Goal: Task Accomplishment & Management: Complete application form

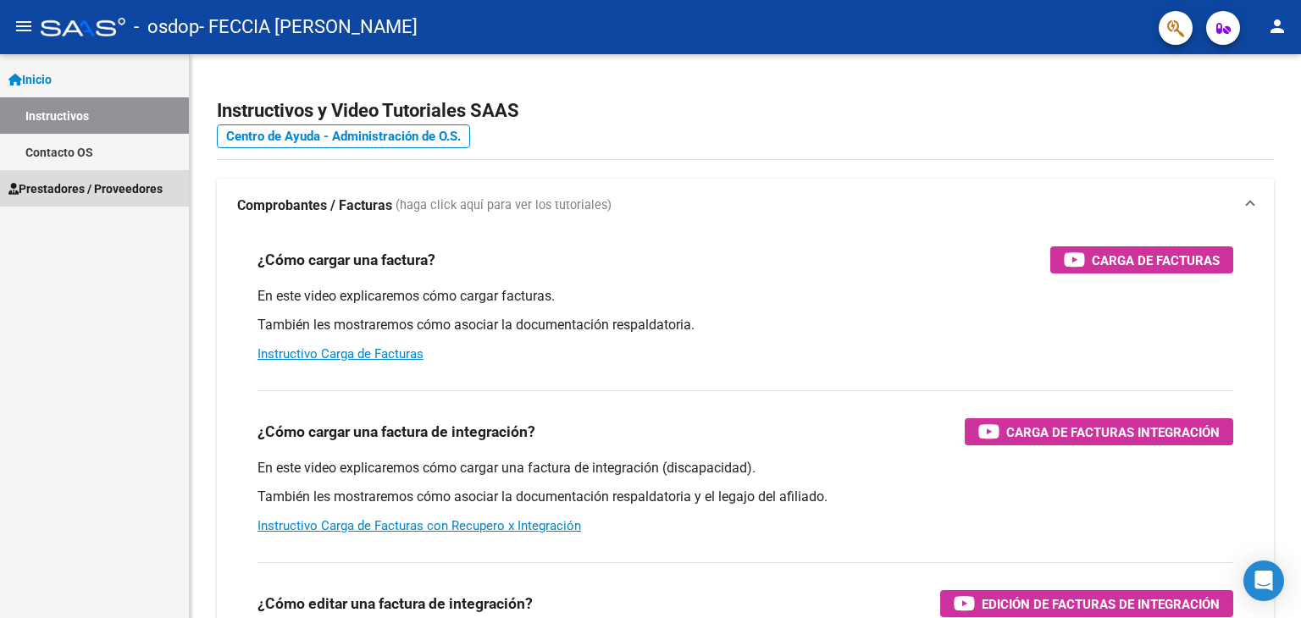
click at [70, 196] on span "Prestadores / Proveedores" at bounding box center [85, 189] width 154 height 19
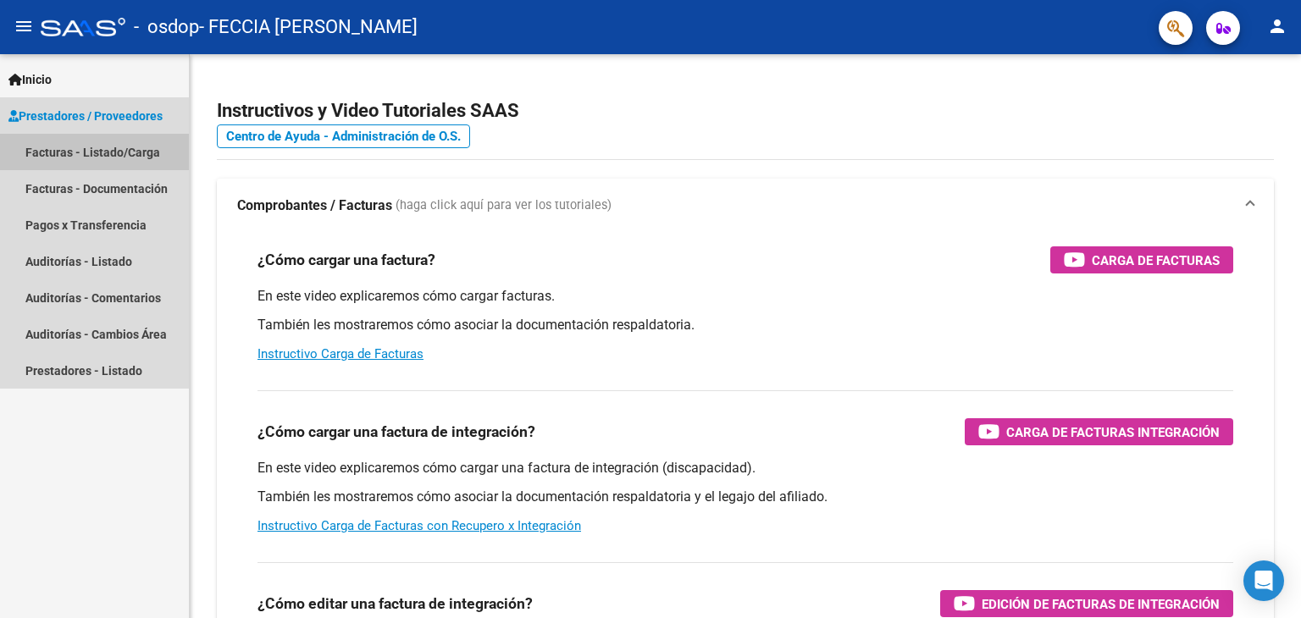
click at [55, 153] on link "Facturas - Listado/Carga" at bounding box center [94, 152] width 189 height 36
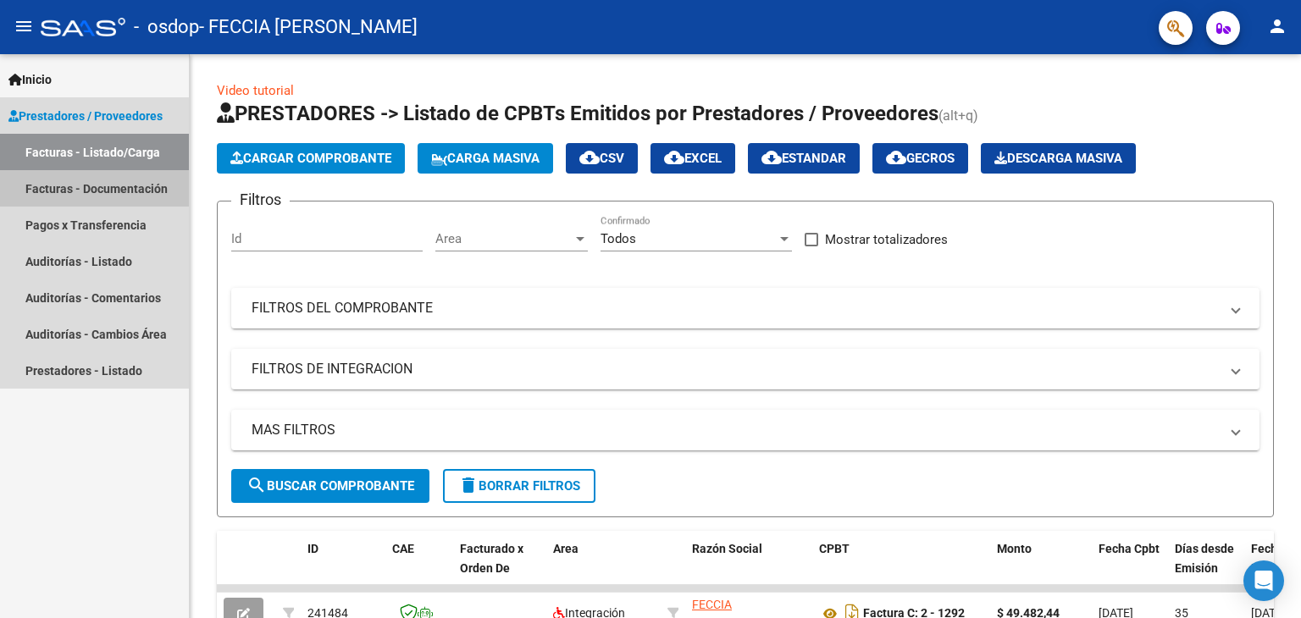
click at [47, 191] on link "Facturas - Documentación" at bounding box center [94, 188] width 189 height 36
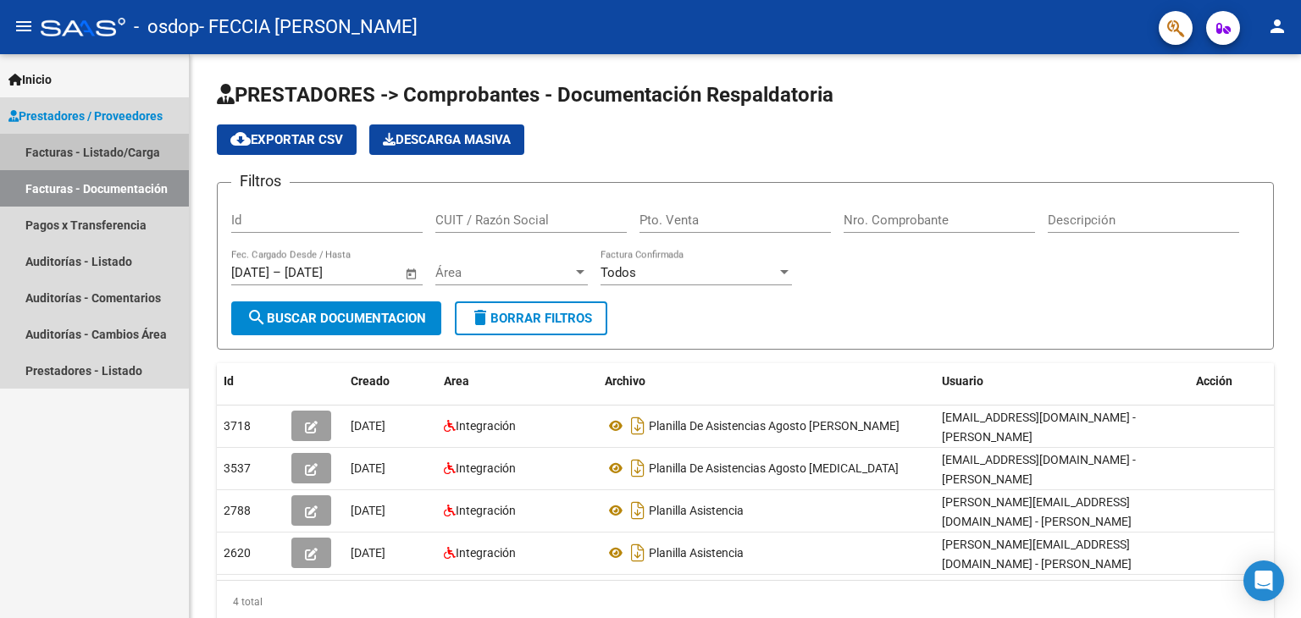
click at [61, 146] on link "Facturas - Listado/Carga" at bounding box center [94, 152] width 189 height 36
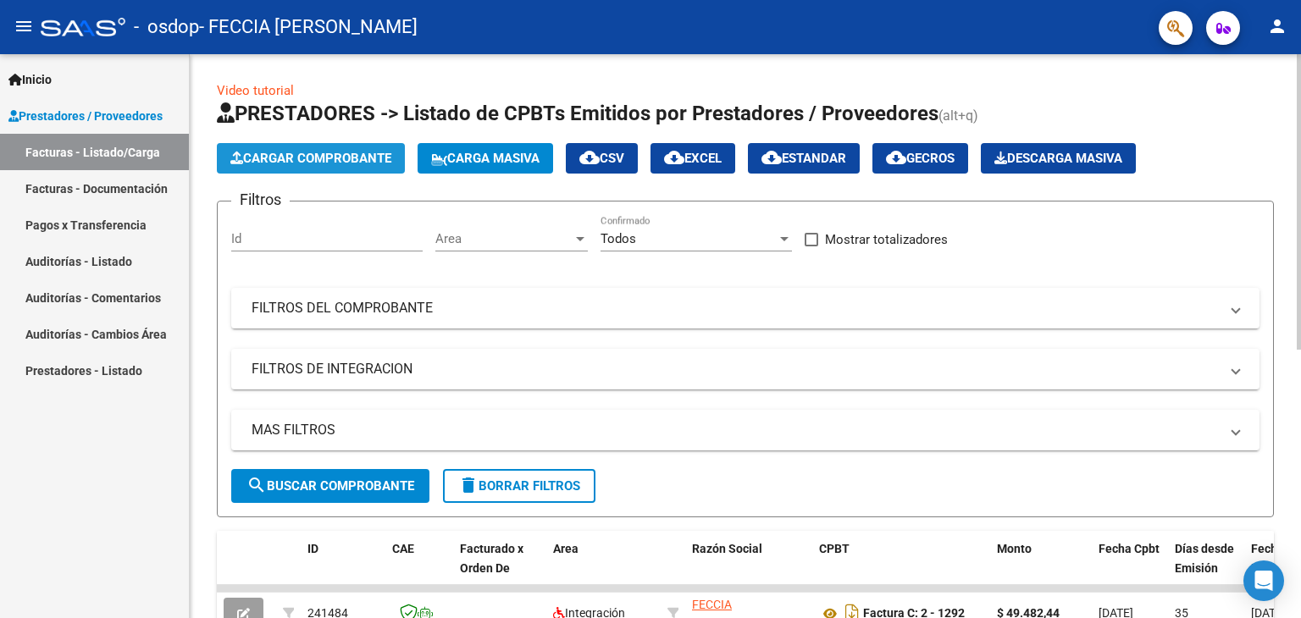
click at [288, 154] on span "Cargar Comprobante" at bounding box center [310, 158] width 161 height 15
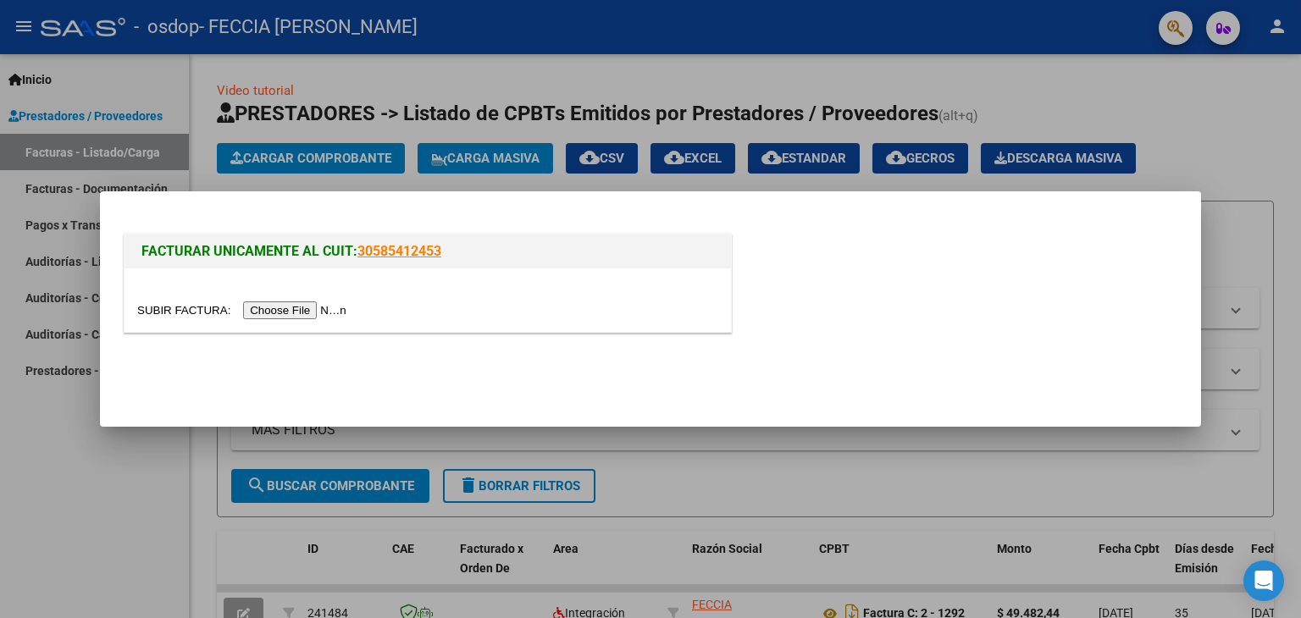
click at [318, 308] on input "file" at bounding box center [244, 310] width 214 height 18
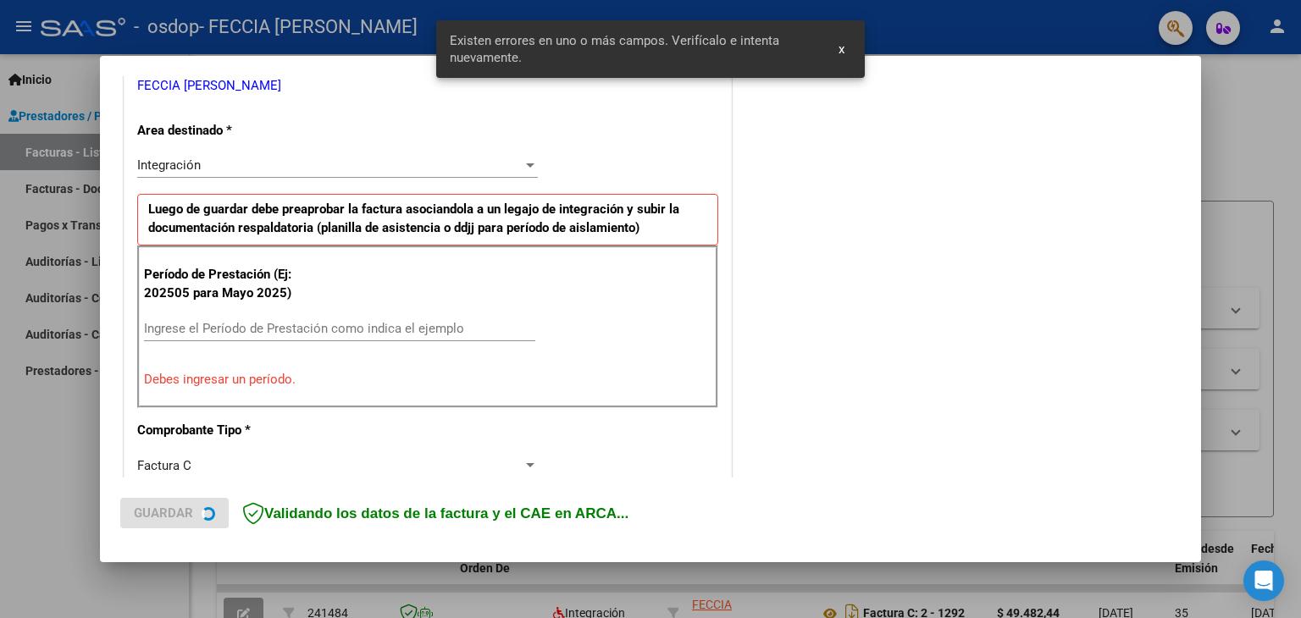
scroll to position [387, 0]
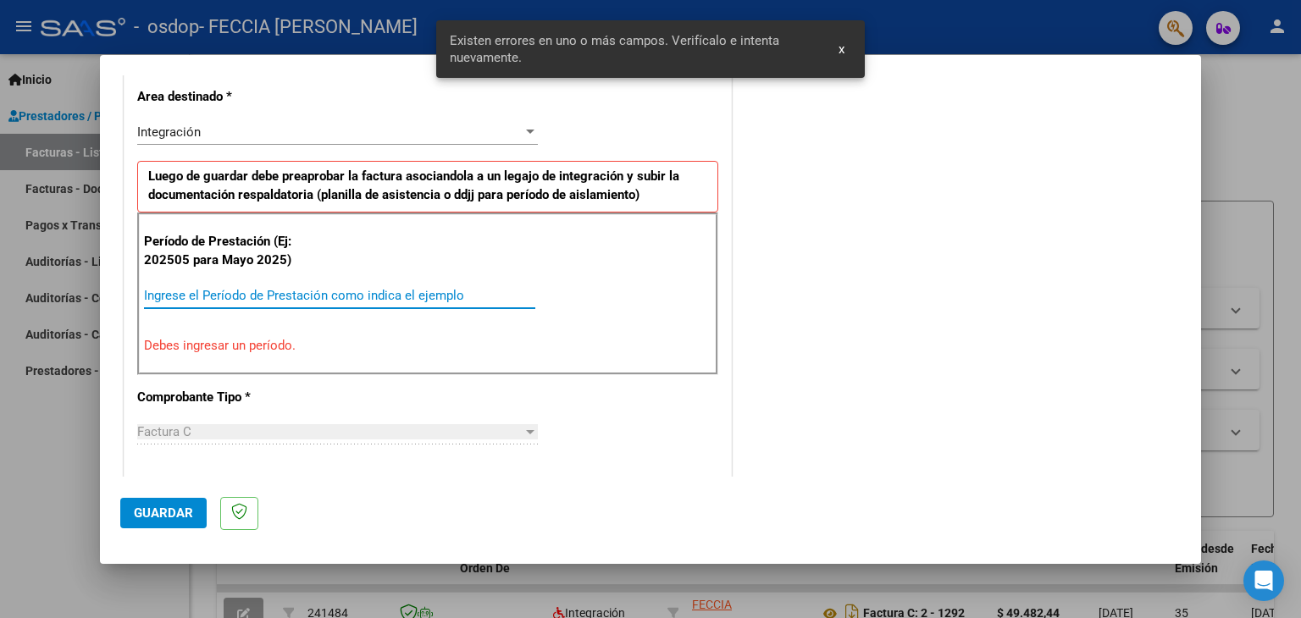
click at [323, 296] on input "Ingrese el Período de Prestación como indica el ejemplo" at bounding box center [339, 295] width 391 height 15
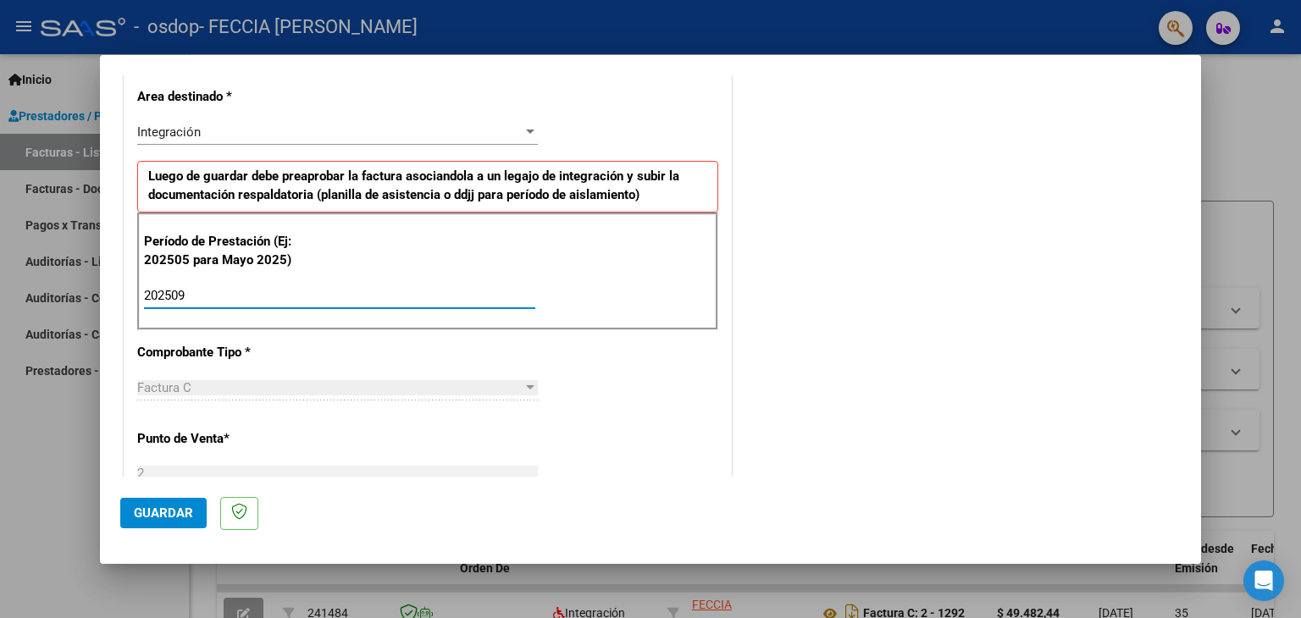
type input "202509"
click at [333, 384] on div "Factura C" at bounding box center [329, 387] width 385 height 15
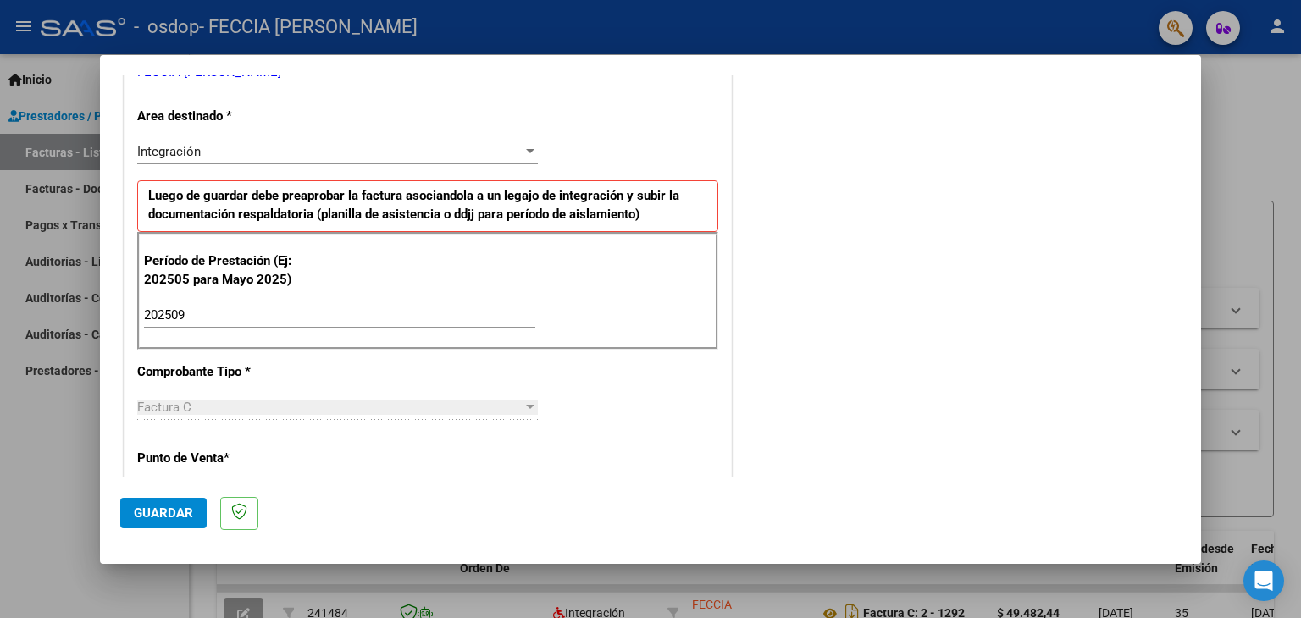
scroll to position [0, 0]
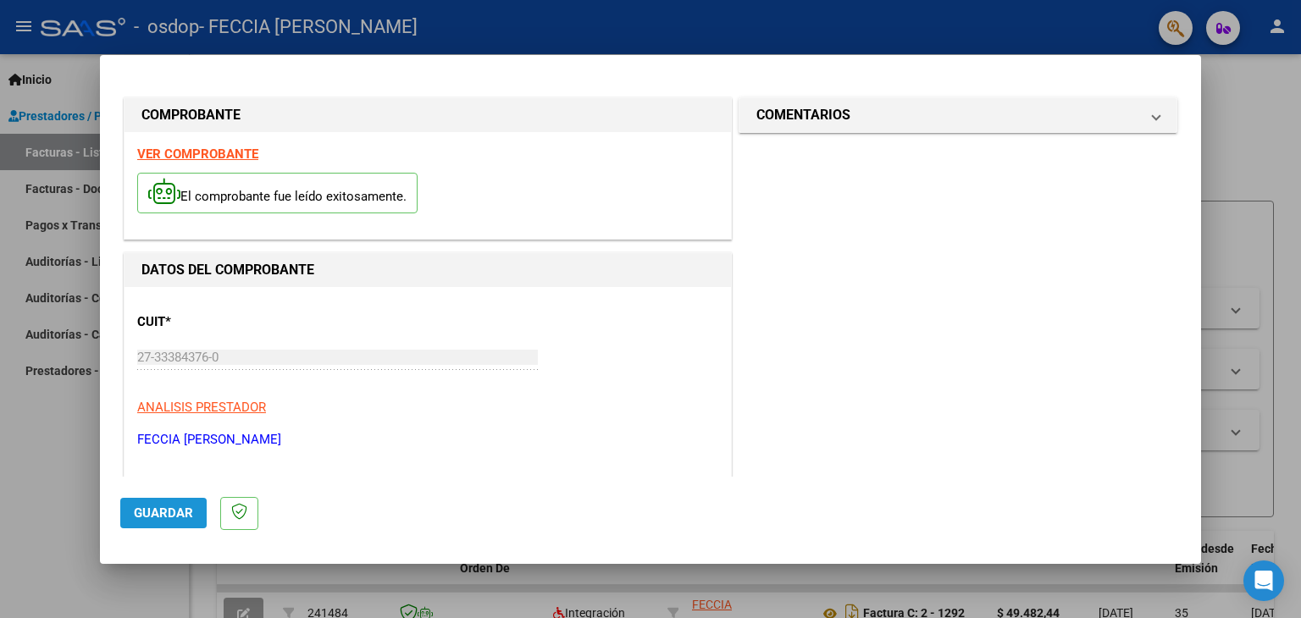
click at [154, 524] on button "Guardar" at bounding box center [163, 513] width 86 height 30
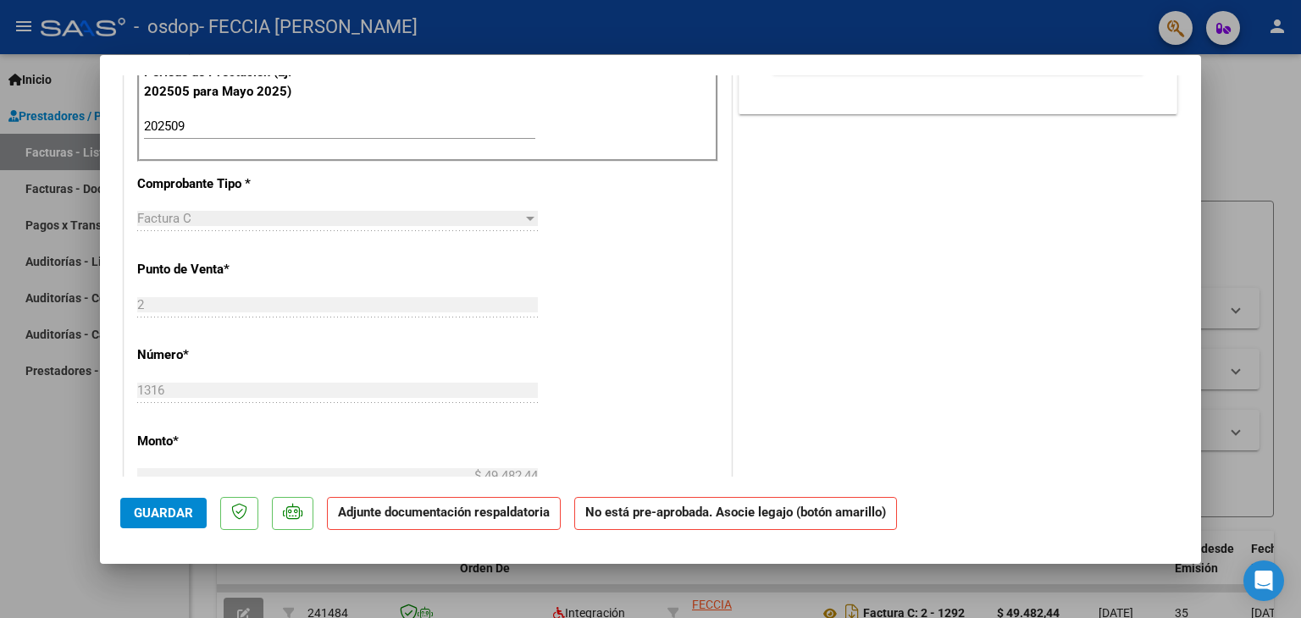
scroll to position [538, 0]
click at [528, 218] on div at bounding box center [530, 218] width 8 height 4
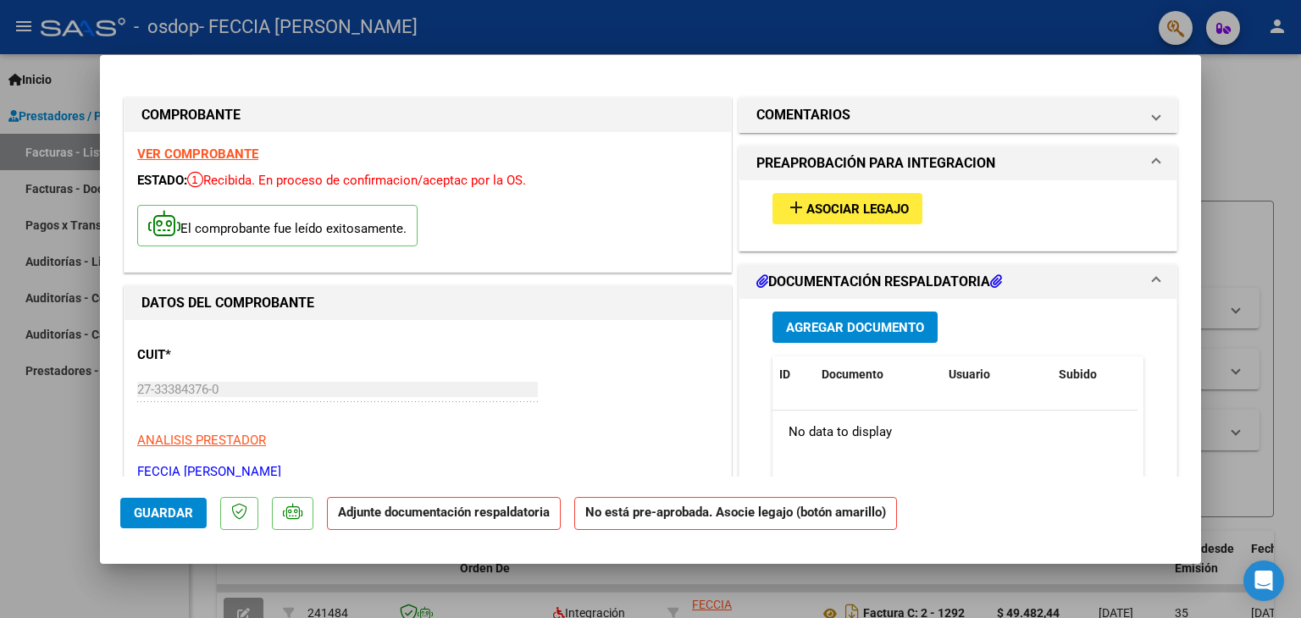
scroll to position [0, 0]
click at [863, 207] on span "Asociar Legajo" at bounding box center [857, 209] width 102 height 15
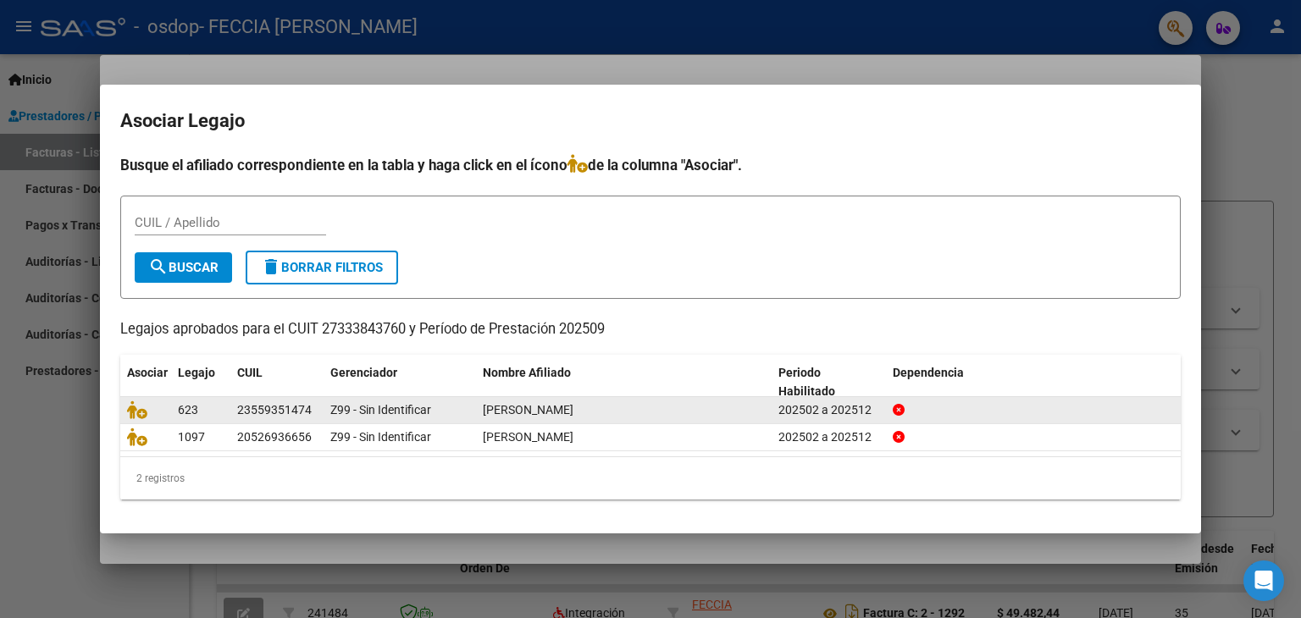
click at [220, 407] on div "623" at bounding box center [201, 410] width 46 height 19
click at [140, 412] on icon at bounding box center [137, 410] width 20 height 19
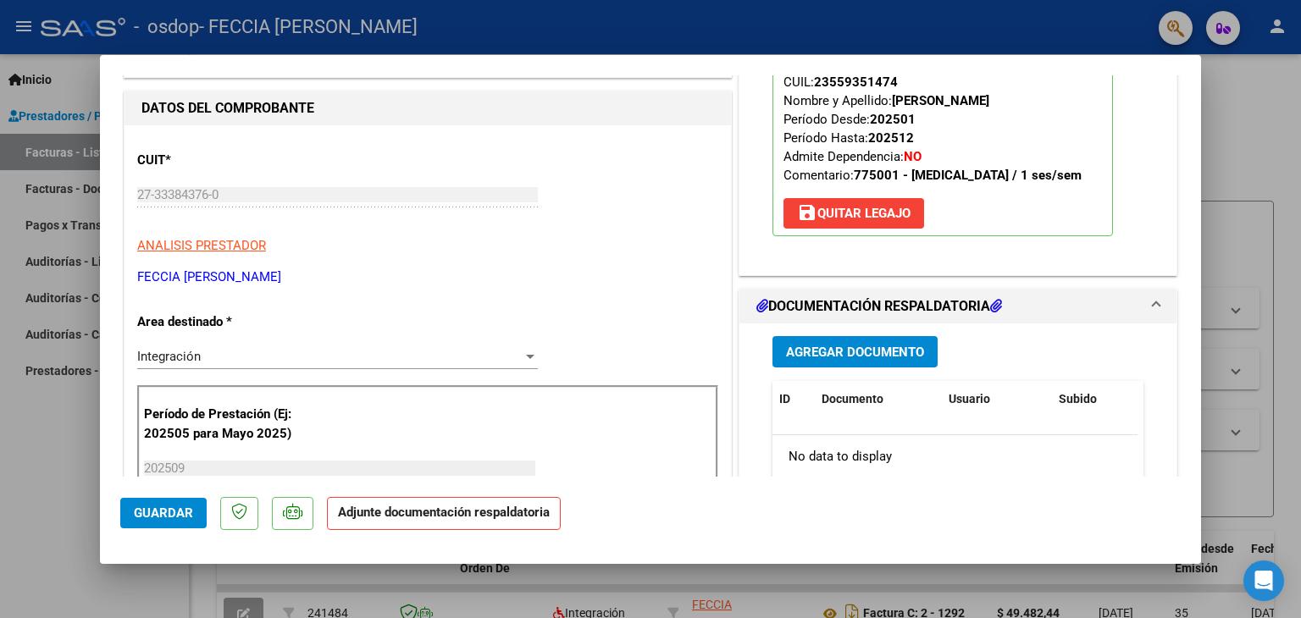
scroll to position [198, 0]
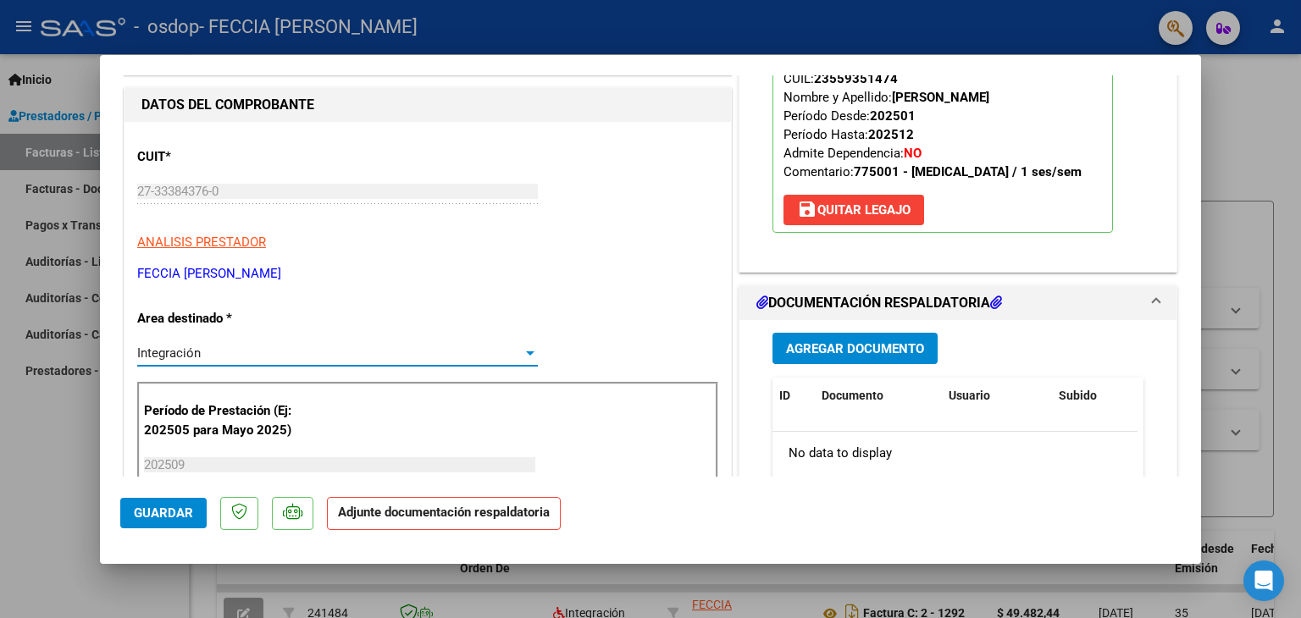
click at [528, 352] on div at bounding box center [530, 353] width 8 height 4
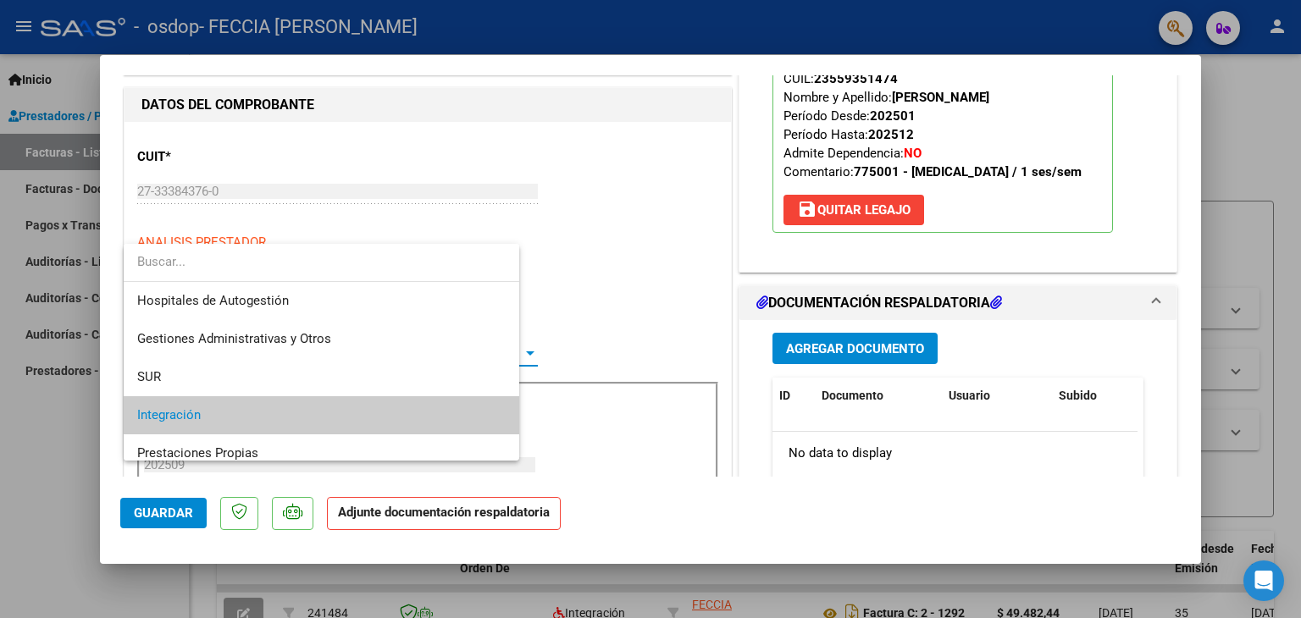
scroll to position [63, 0]
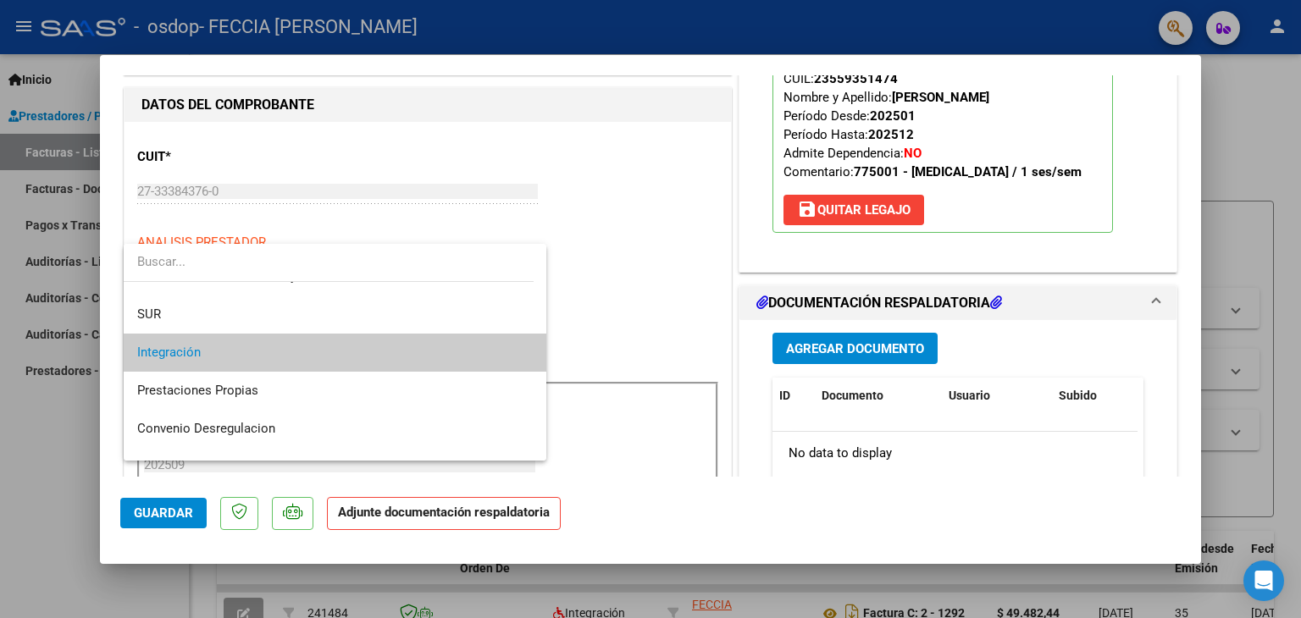
click at [257, 346] on span "Integración" at bounding box center [335, 353] width 396 height 38
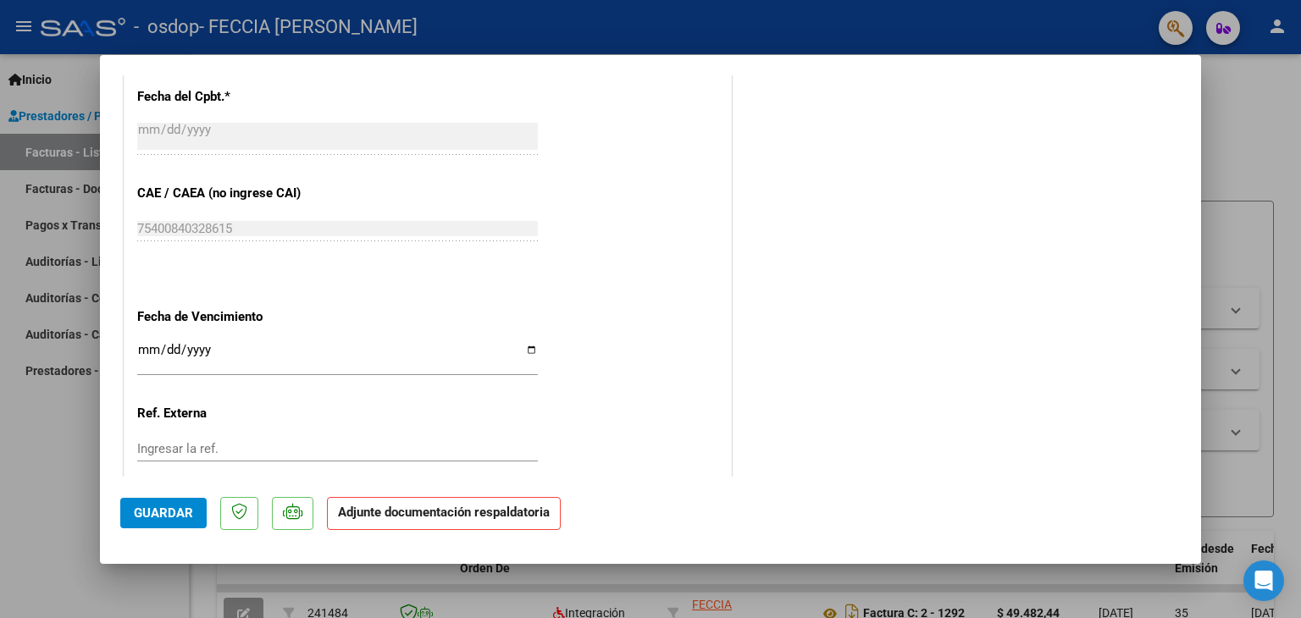
scroll to position [1012, 0]
click at [528, 349] on input "Ingresar la fecha" at bounding box center [337, 355] width 401 height 27
click at [532, 346] on input "Ingresar la fecha" at bounding box center [337, 355] width 401 height 27
type input "[DATE]"
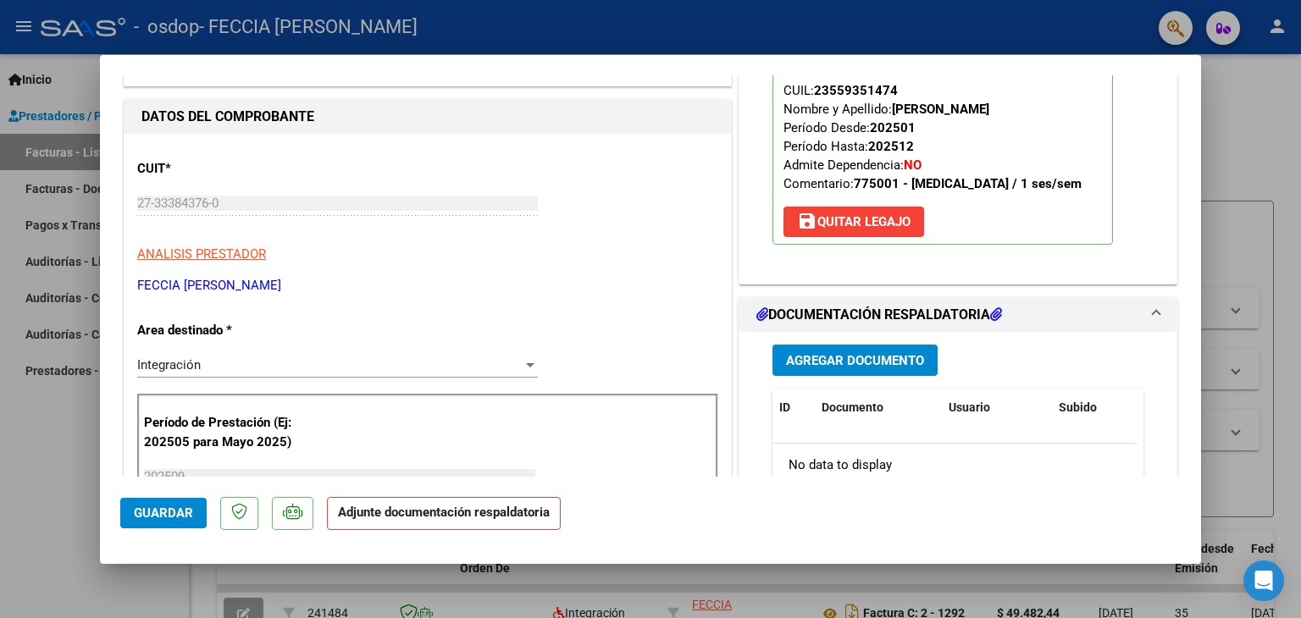
scroll to position [193, 0]
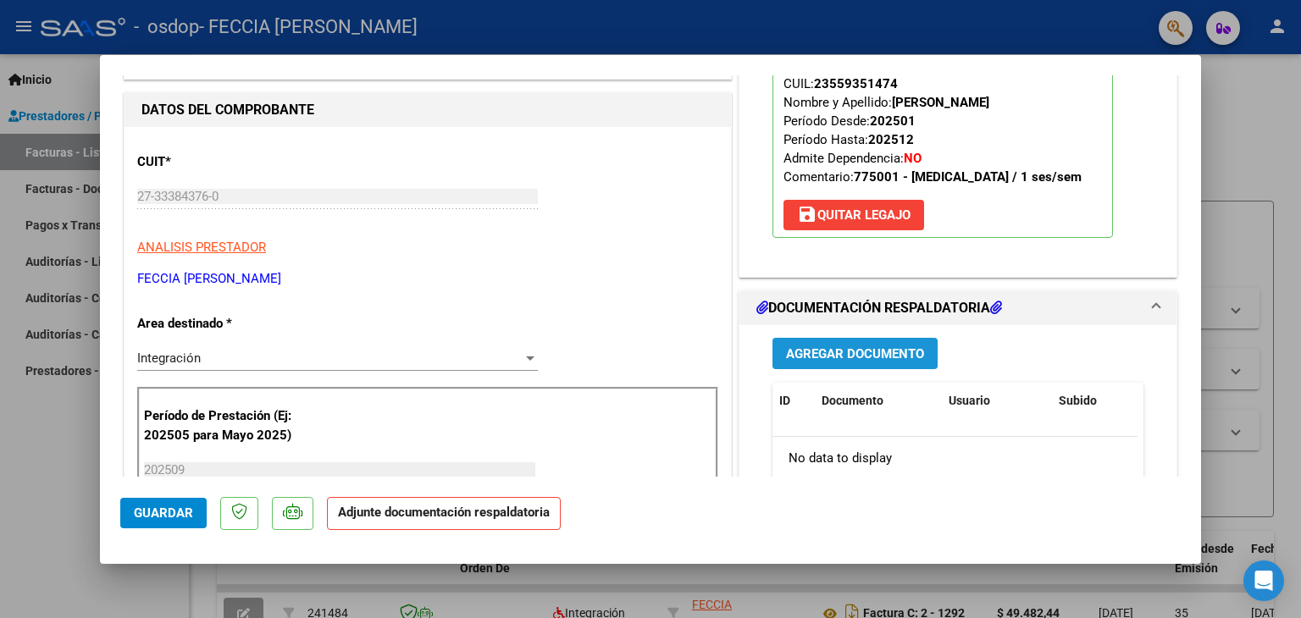
click at [841, 352] on span "Agregar Documento" at bounding box center [855, 353] width 138 height 15
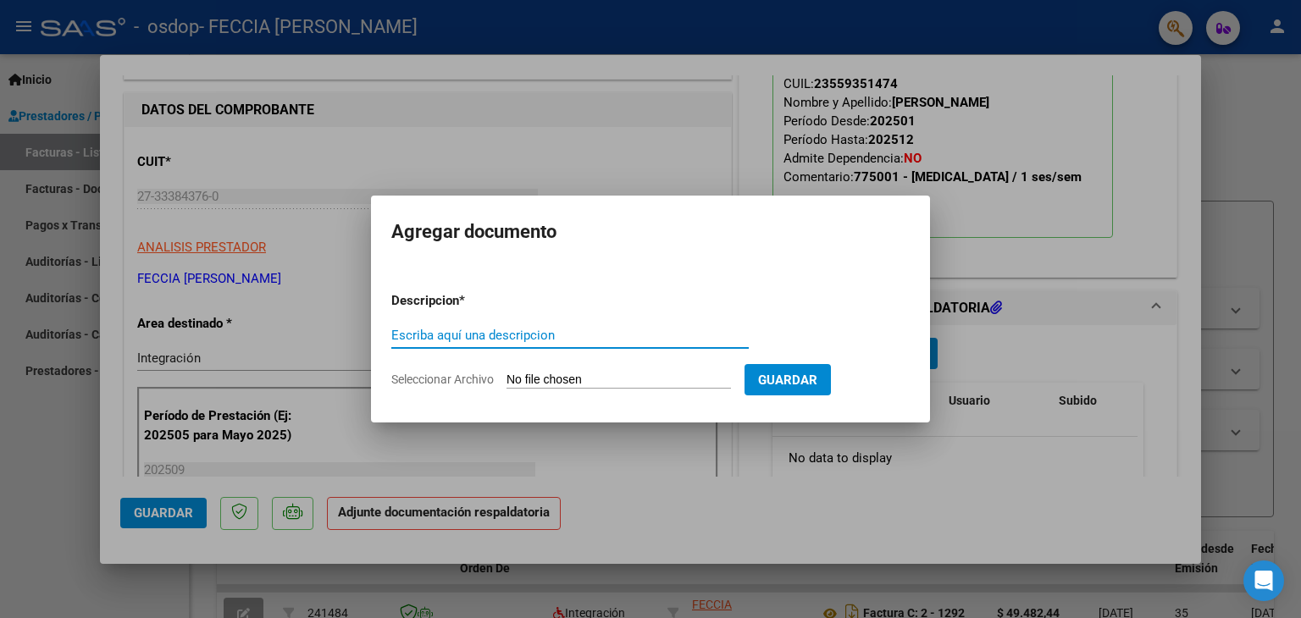
click at [539, 334] on input "Escriba aquí una descripcion" at bounding box center [569, 335] width 357 height 15
click at [634, 377] on input "Seleccionar Archivo" at bounding box center [618, 381] width 224 height 16
type input "C:\fakepath\planilla de asistencias [DATE] [PERSON_NAME] mt.jpeg"
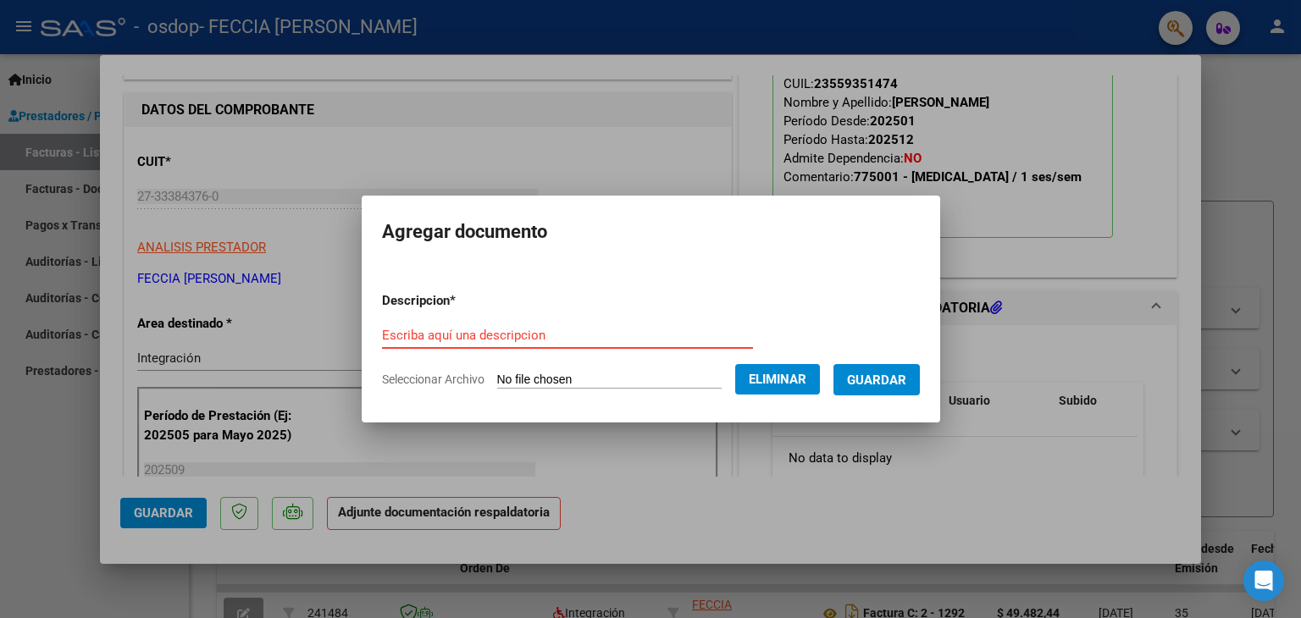
click at [532, 337] on input "Escriba aquí una descripcion" at bounding box center [567, 335] width 371 height 15
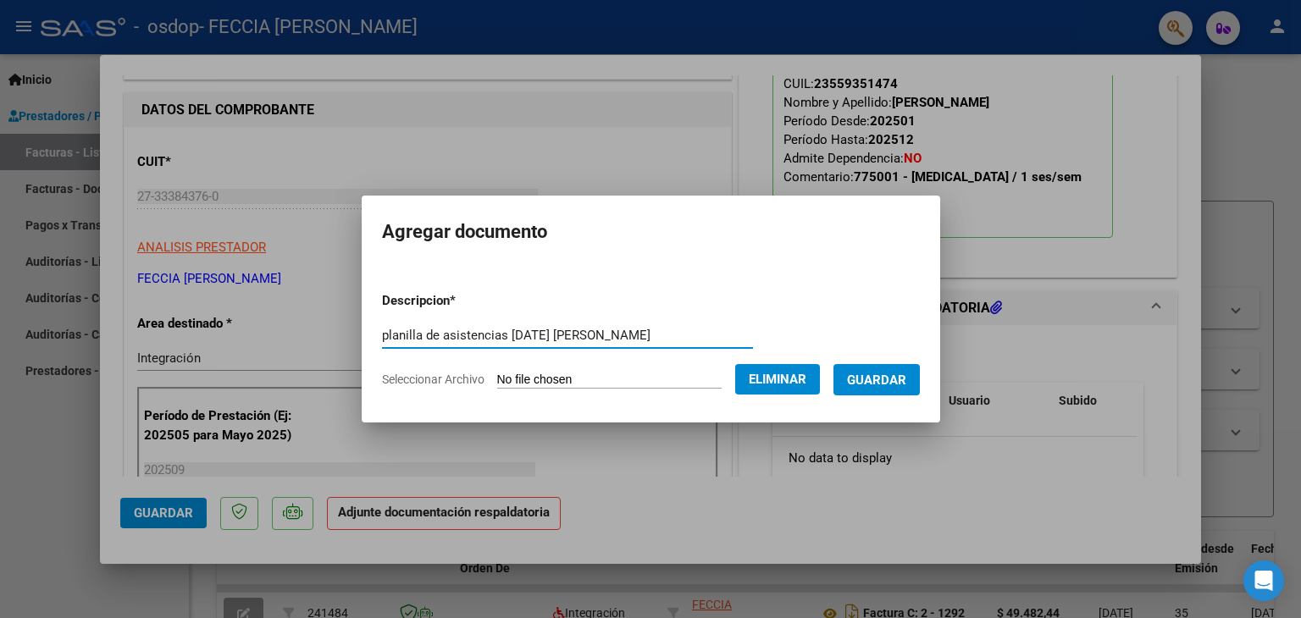
type input "planilla de asistencias [DATE] [PERSON_NAME]"
click at [875, 373] on span "Guardar" at bounding box center [876, 380] width 59 height 15
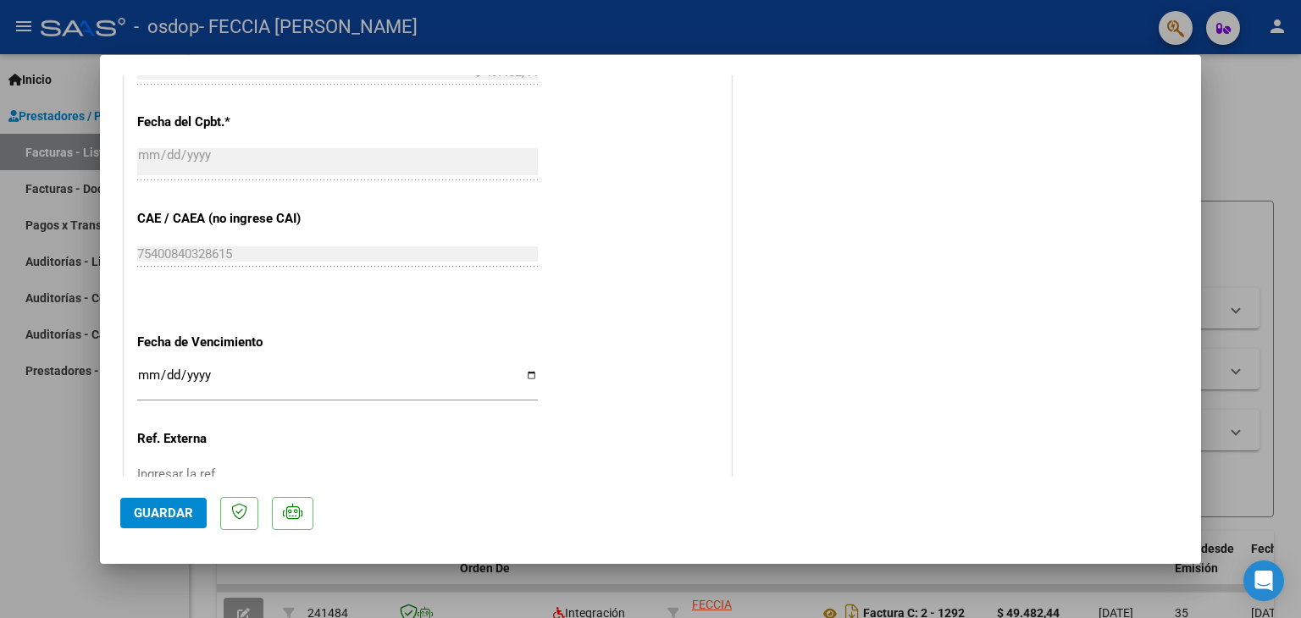
scroll to position [999, 0]
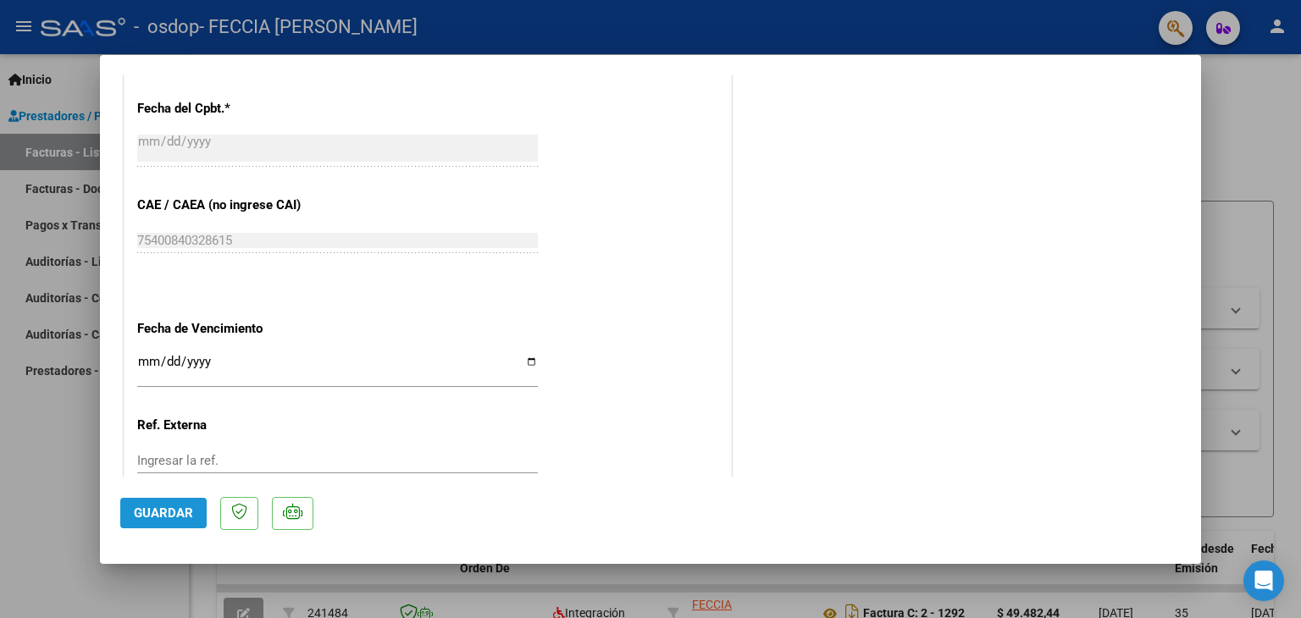
click at [160, 517] on span "Guardar" at bounding box center [163, 513] width 59 height 15
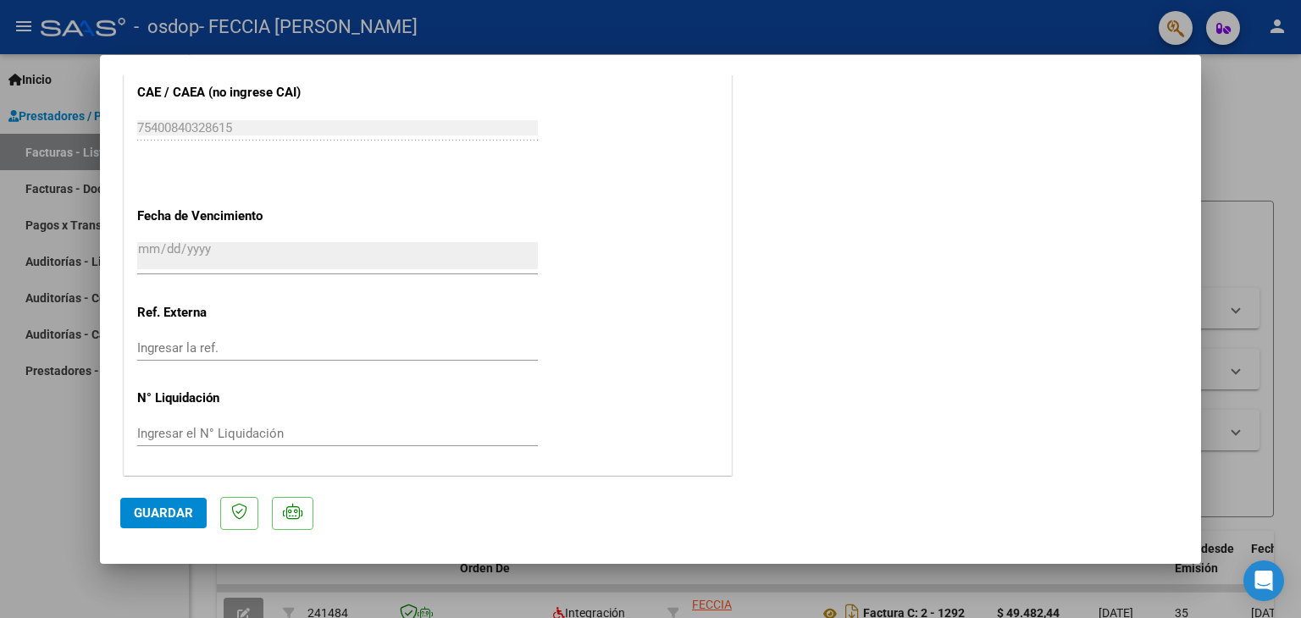
scroll to position [0, 0]
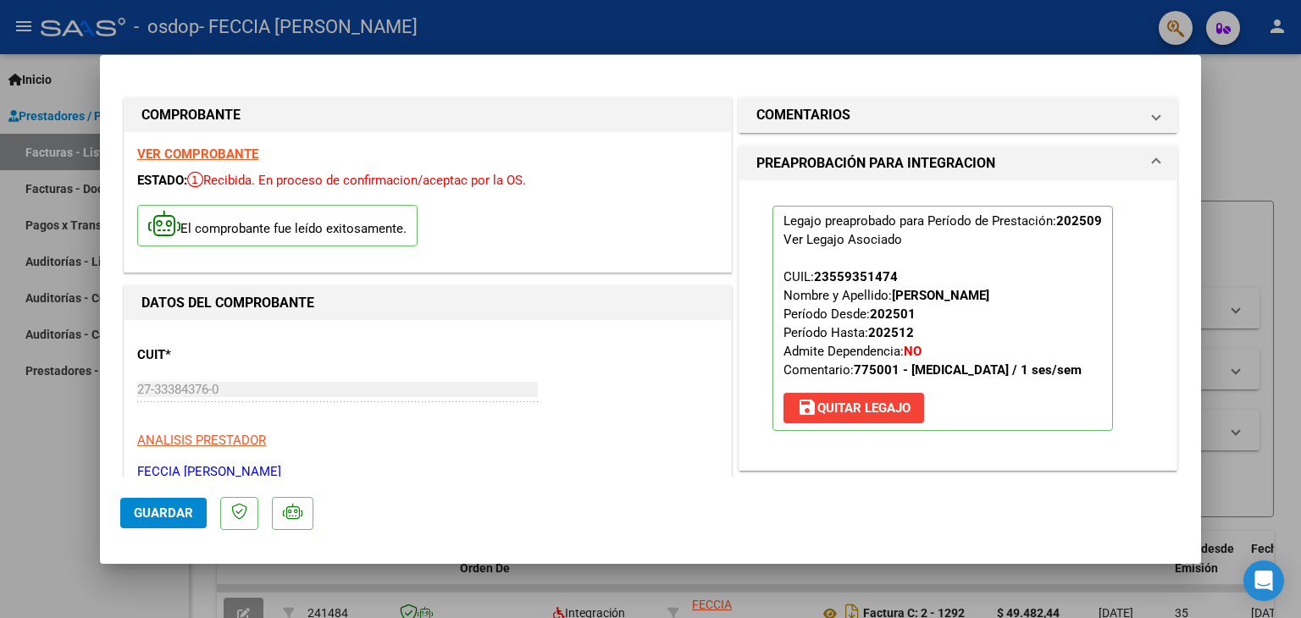
click at [1236, 123] on div at bounding box center [650, 309] width 1301 height 618
type input "$ 0,00"
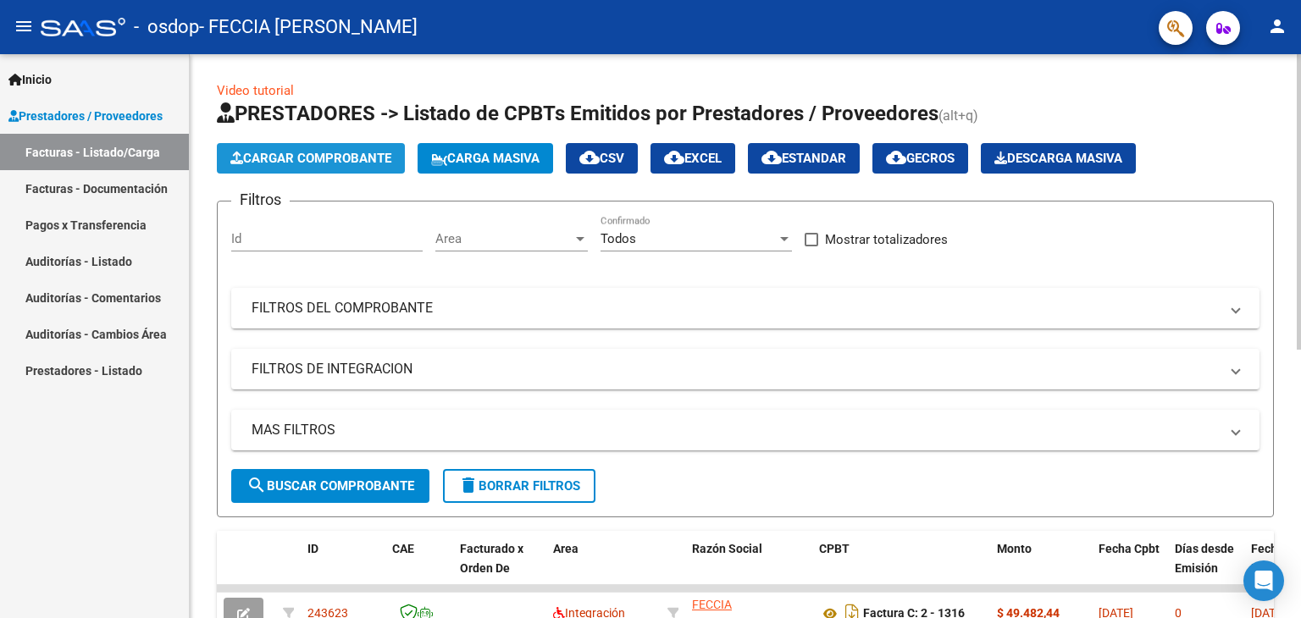
click at [351, 162] on span "Cargar Comprobante" at bounding box center [310, 158] width 161 height 15
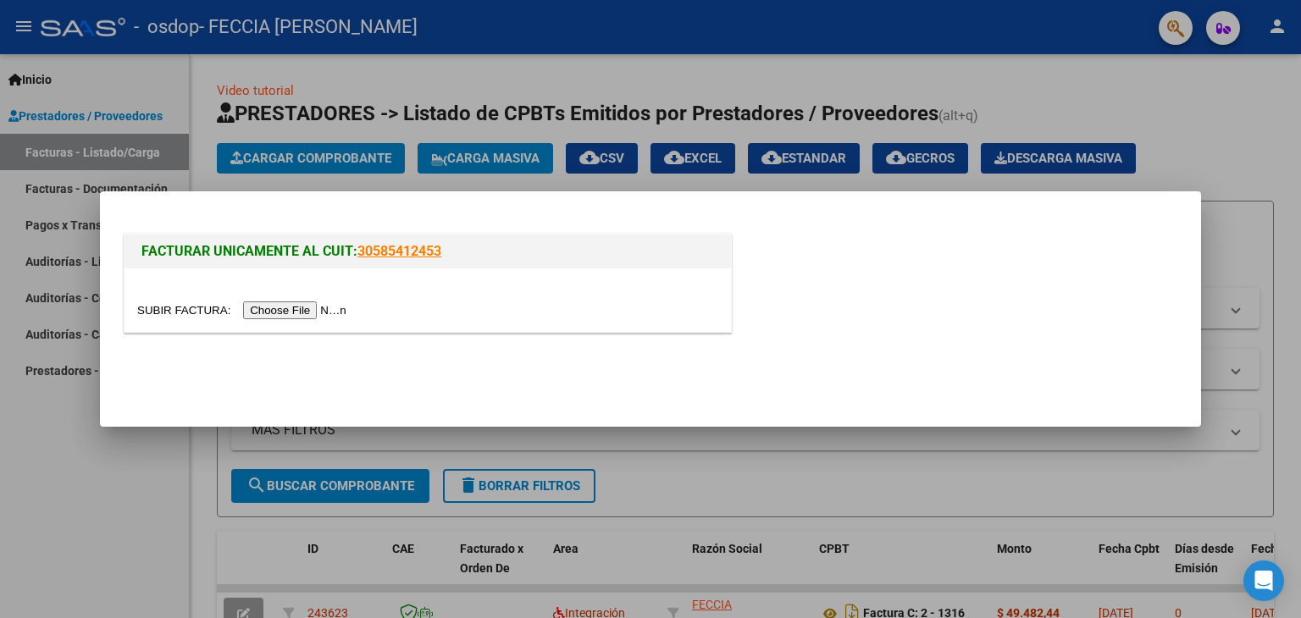
click at [304, 307] on input "file" at bounding box center [244, 310] width 214 height 18
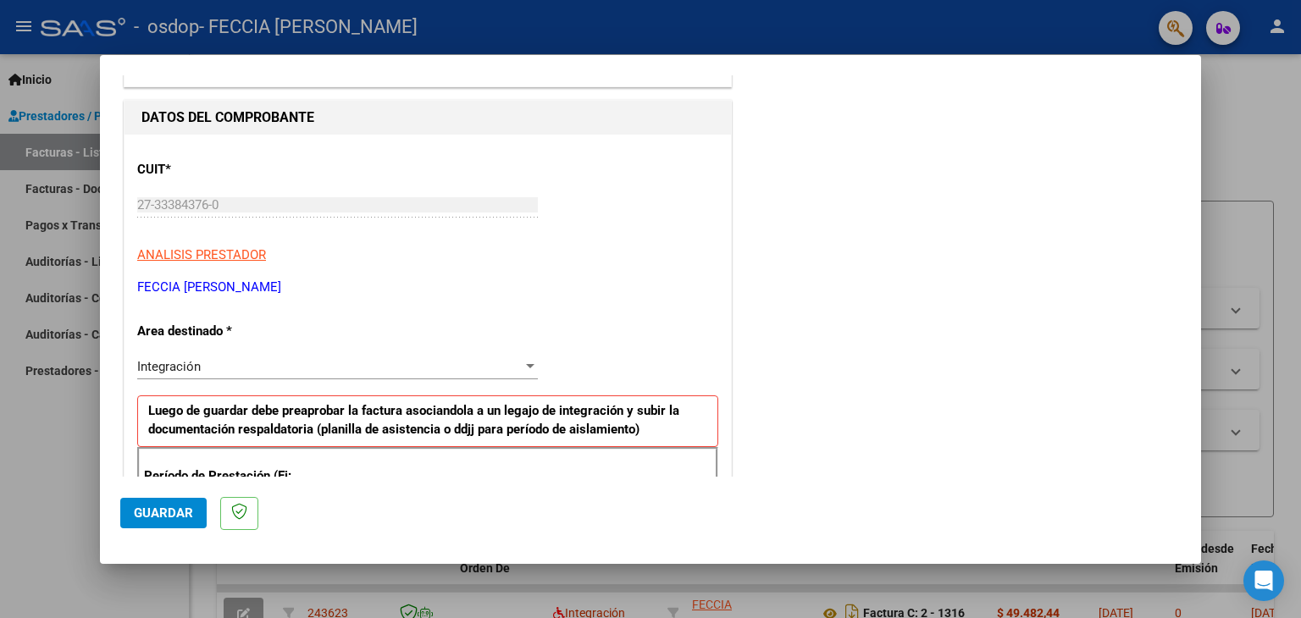
scroll to position [155, 0]
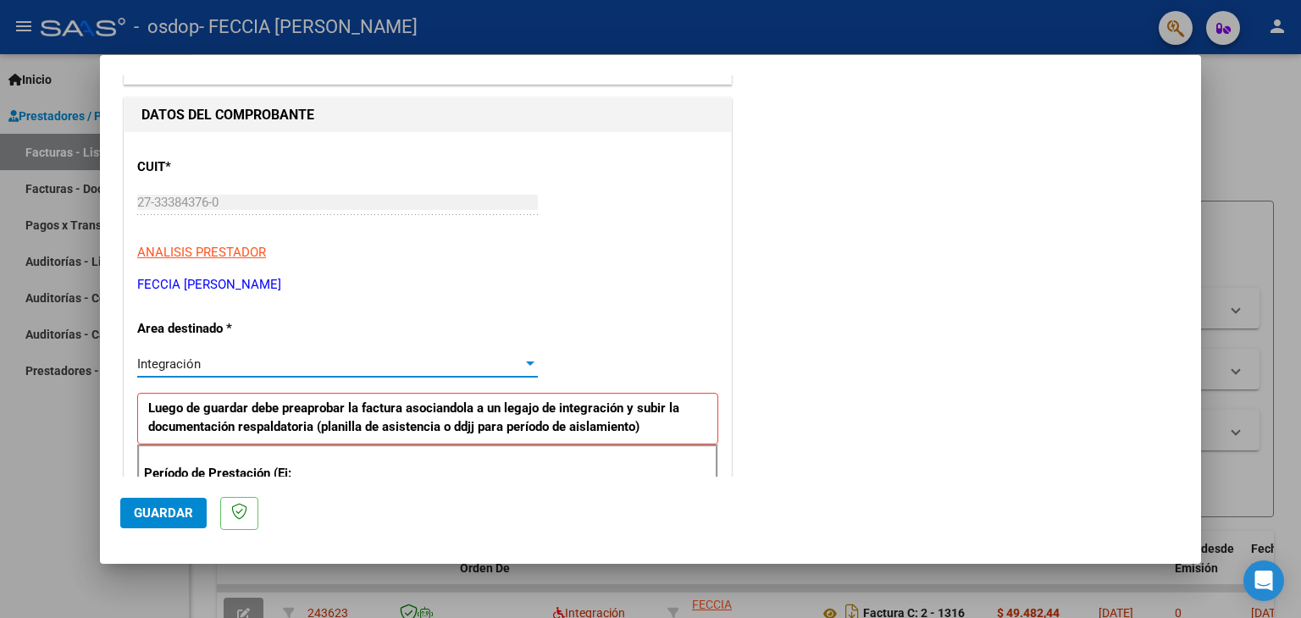
click at [335, 357] on div "Integración" at bounding box center [329, 364] width 385 height 15
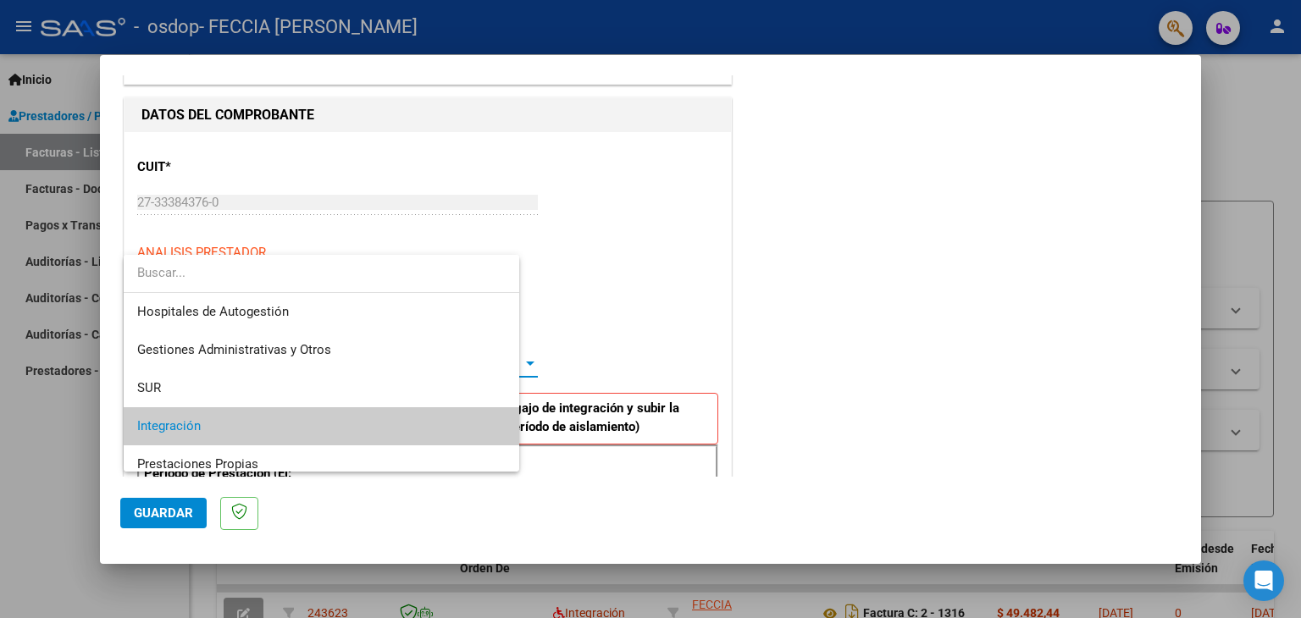
scroll to position [63, 0]
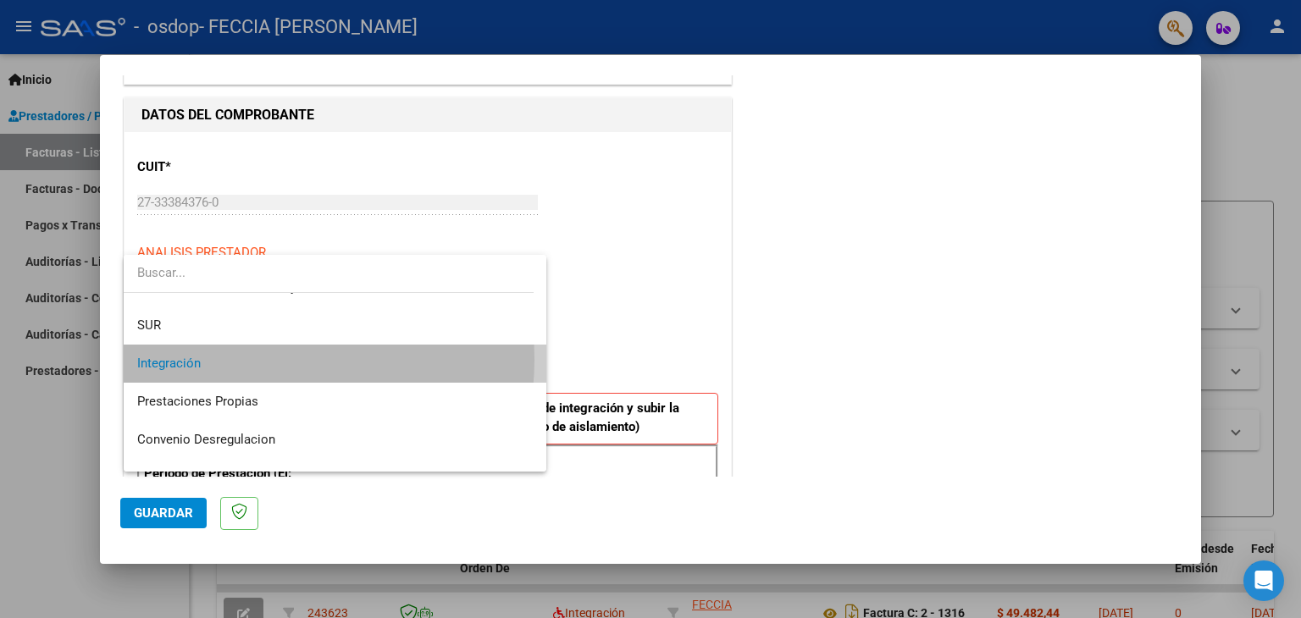
click at [260, 359] on span "Integración" at bounding box center [335, 364] width 396 height 38
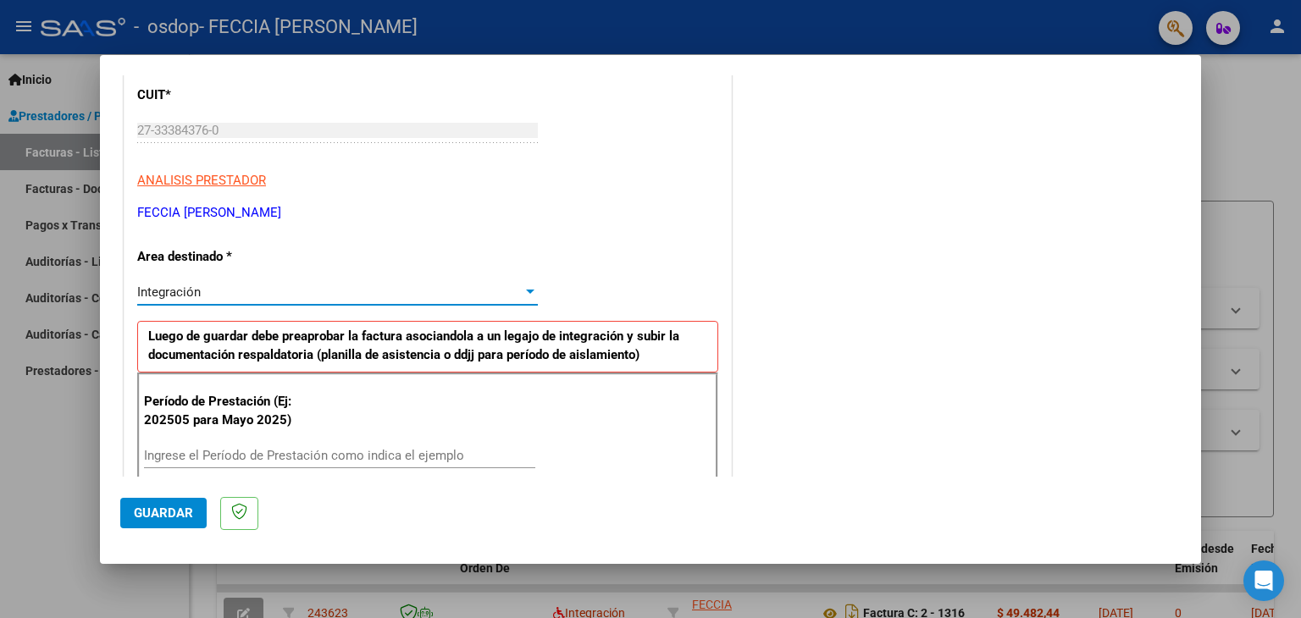
scroll to position [264, 0]
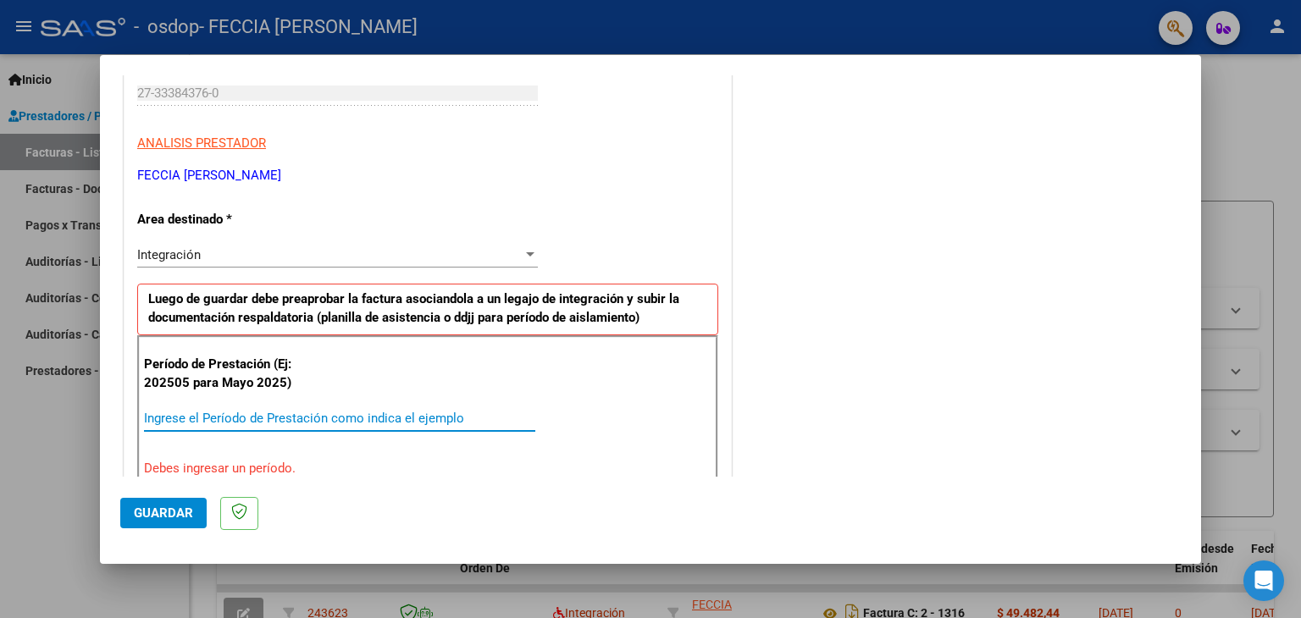
click at [236, 414] on input "Ingrese el Período de Prestación como indica el ejemplo" at bounding box center [339, 418] width 391 height 15
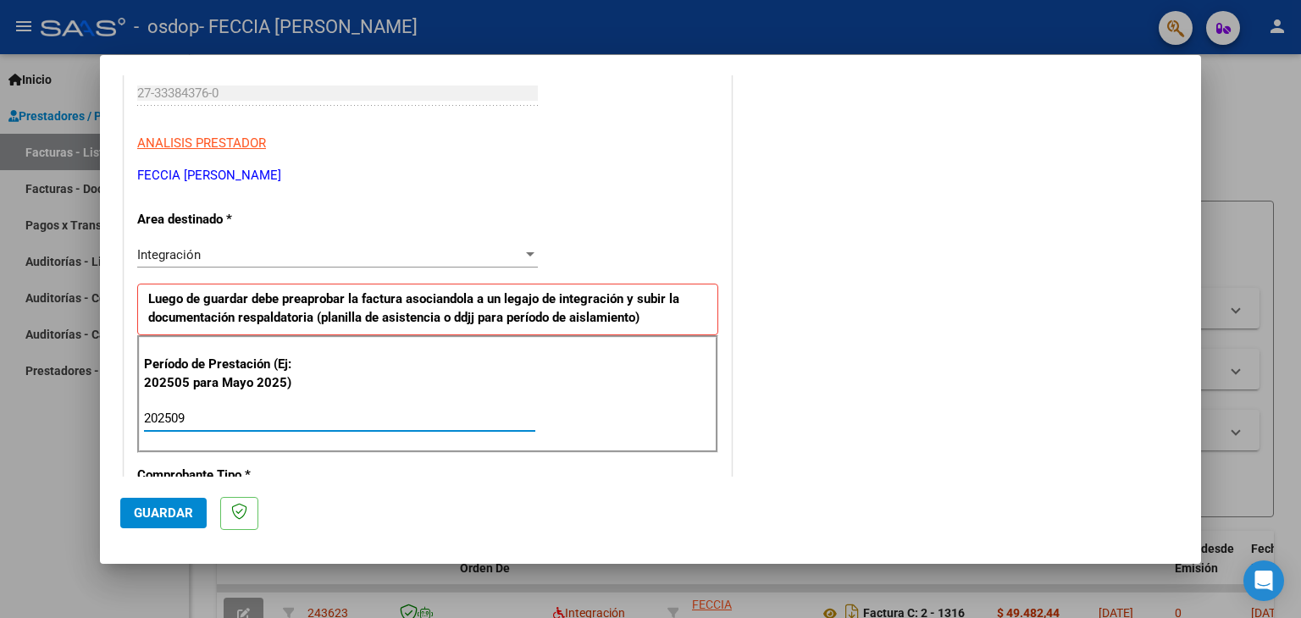
type input "202509"
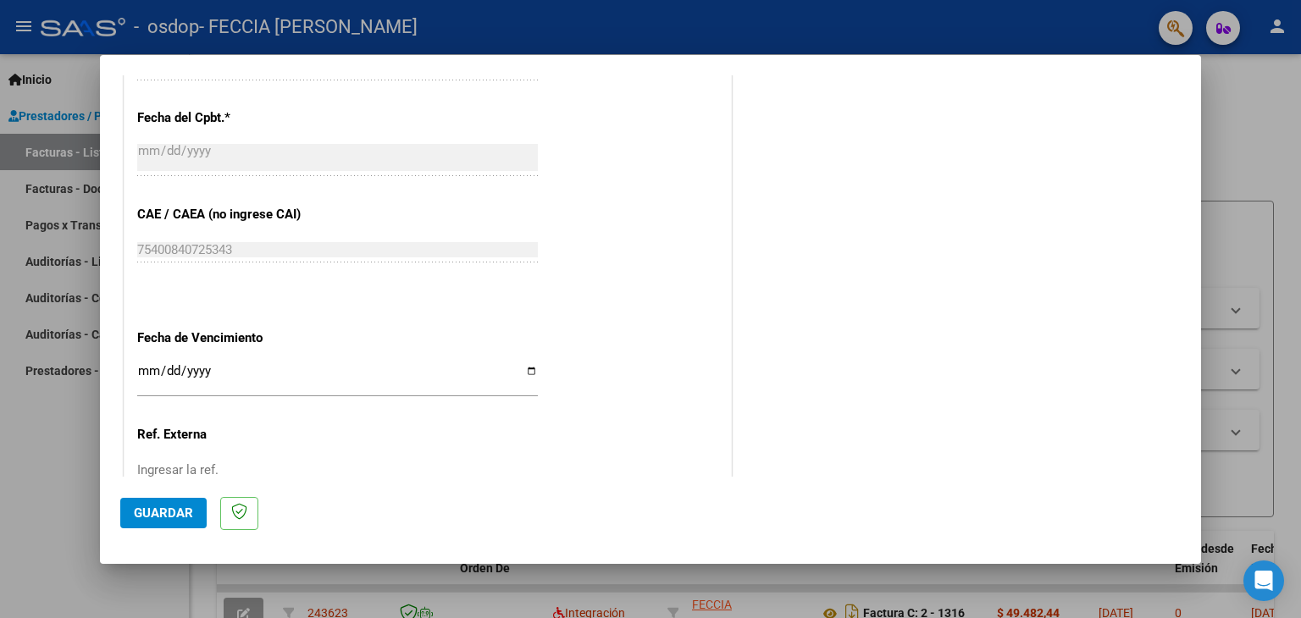
scroll to position [965, 0]
click at [340, 380] on input "Ingresar la fecha" at bounding box center [337, 376] width 401 height 27
click at [532, 368] on input "Ingresar la fecha" at bounding box center [337, 376] width 401 height 27
type input "[DATE]"
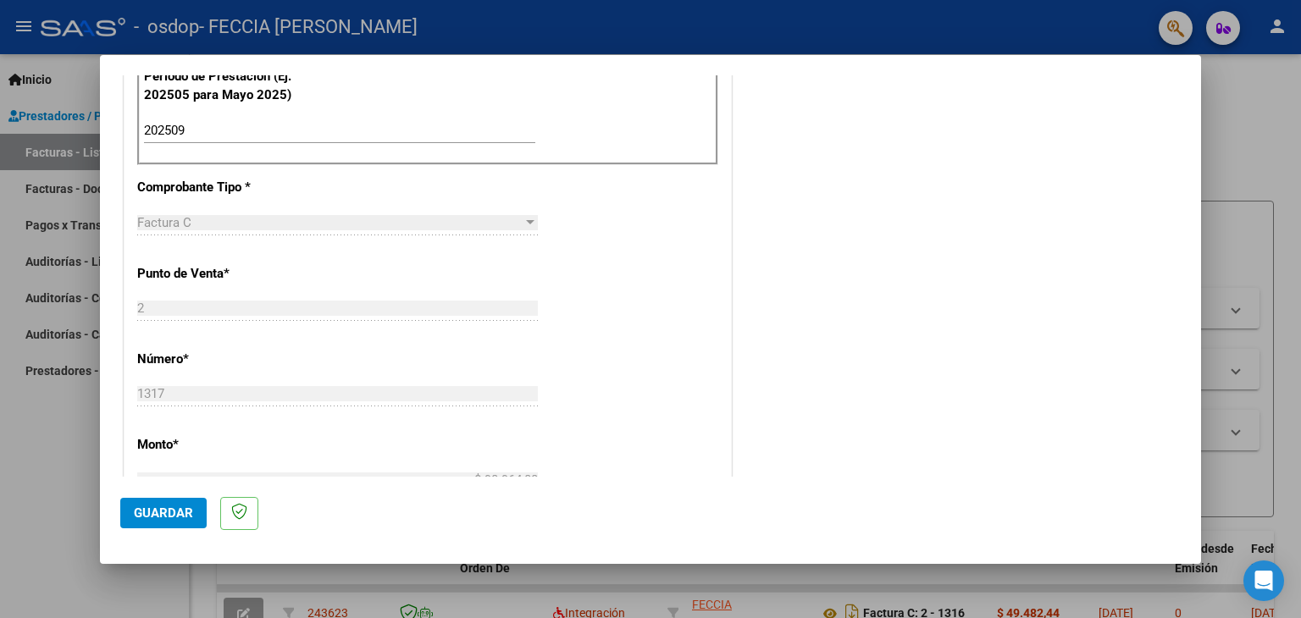
scroll to position [650, 0]
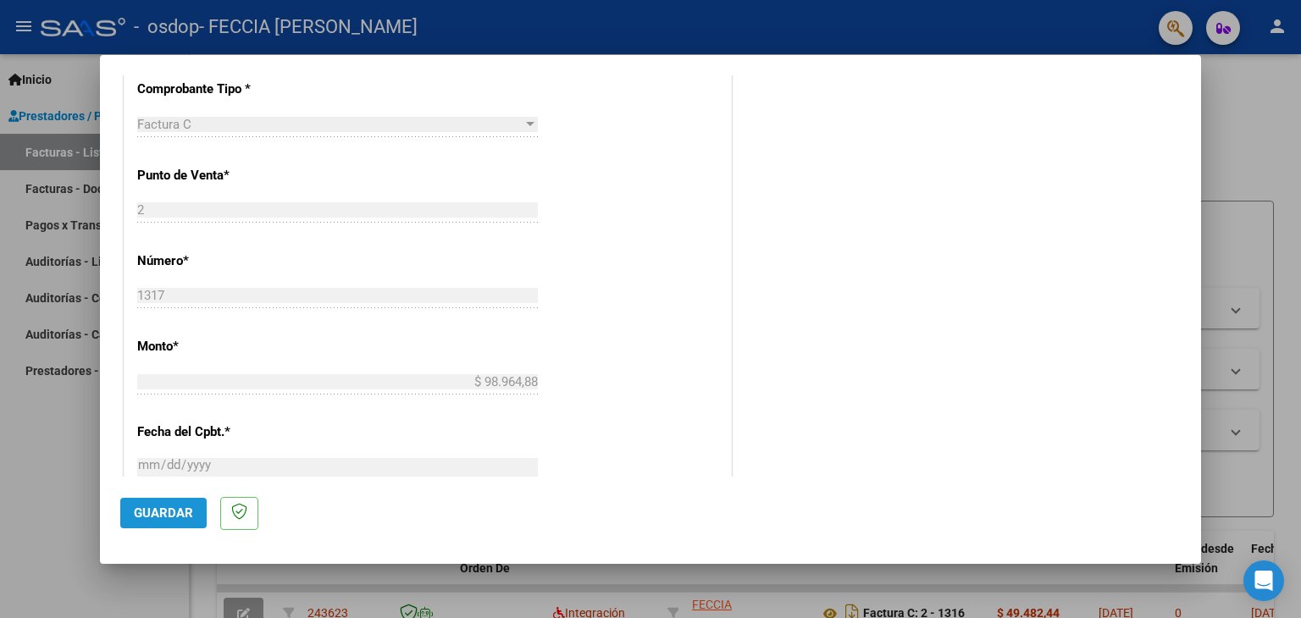
click at [148, 512] on span "Guardar" at bounding box center [163, 513] width 59 height 15
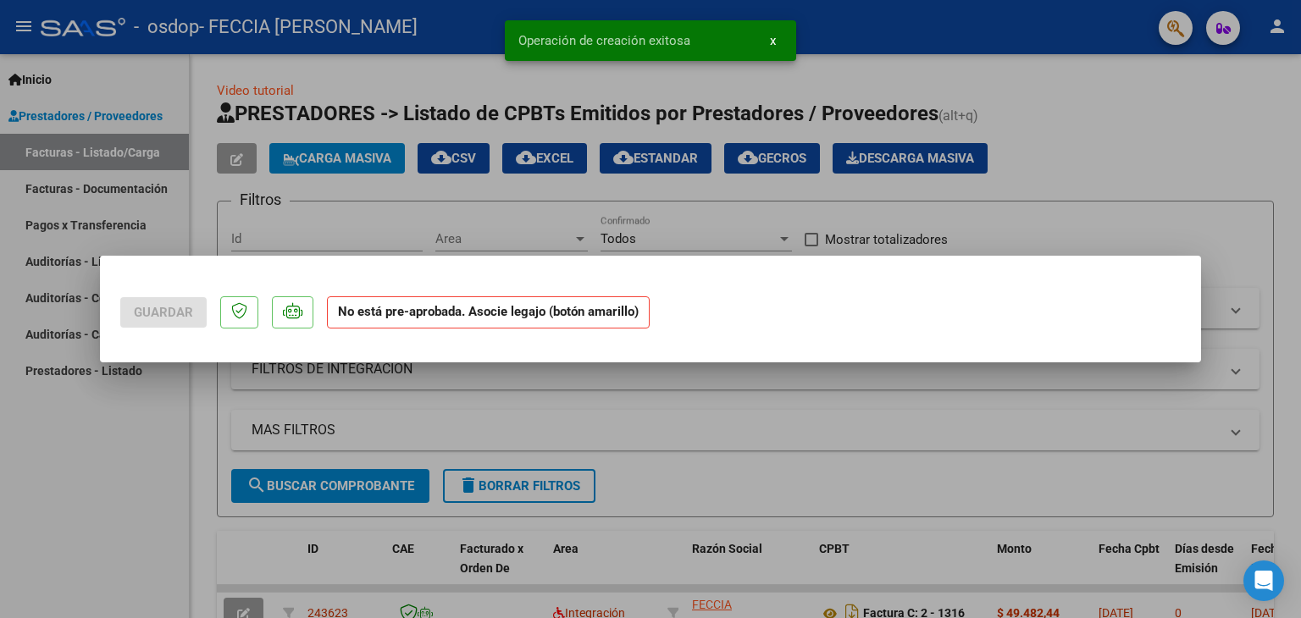
scroll to position [0, 0]
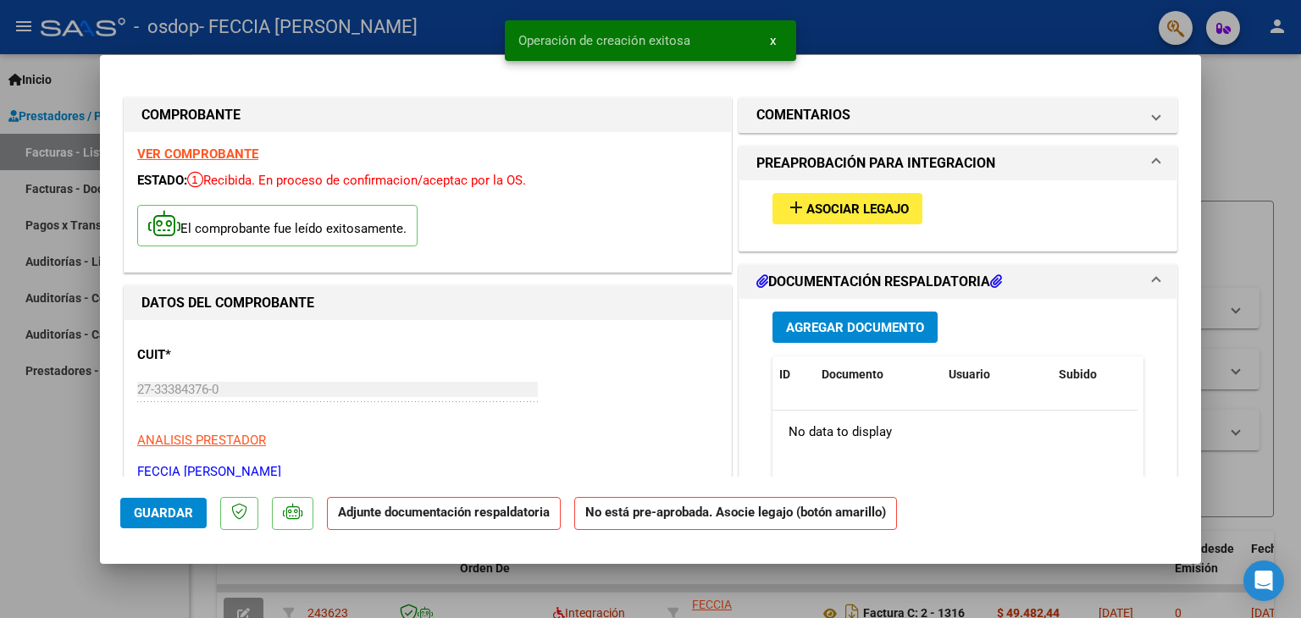
click at [874, 208] on span "Asociar Legajo" at bounding box center [857, 209] width 102 height 15
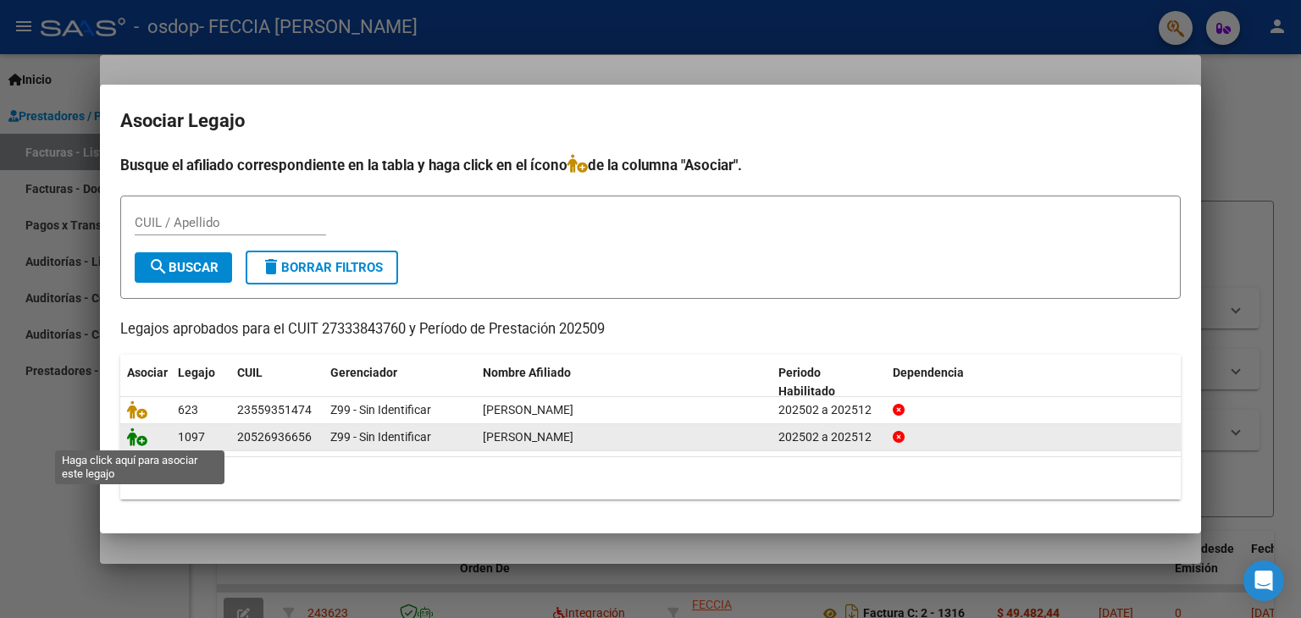
click at [141, 438] on icon at bounding box center [137, 437] width 20 height 19
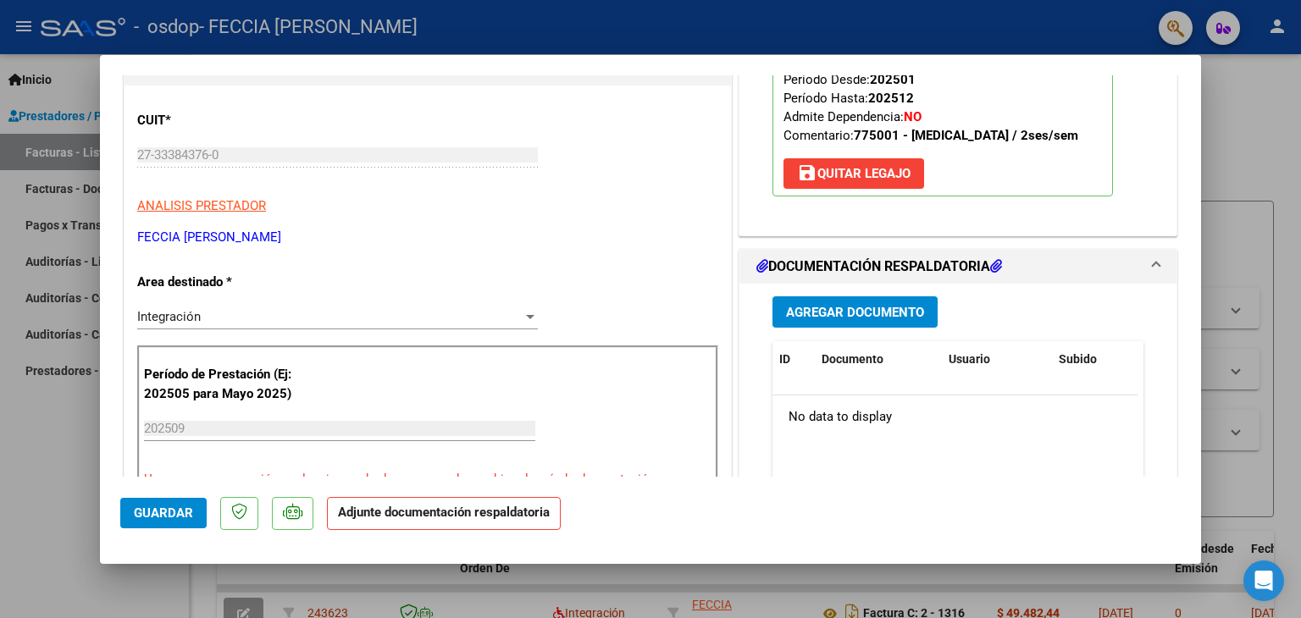
scroll to position [213, 0]
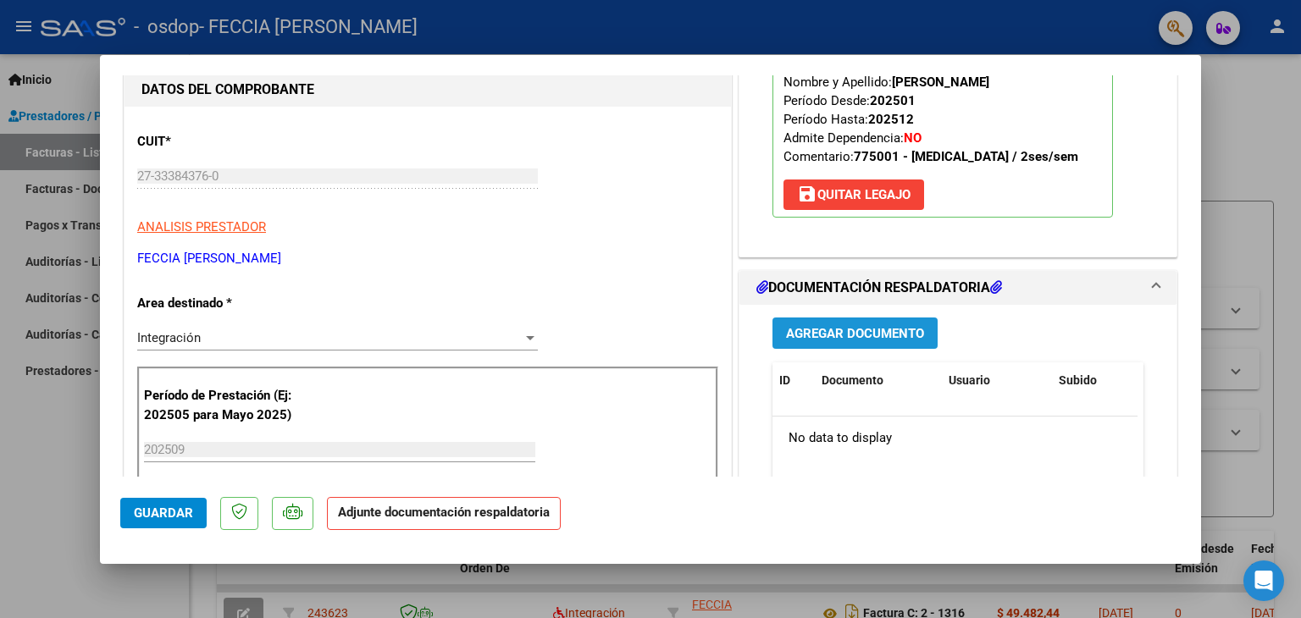
click at [851, 331] on span "Agregar Documento" at bounding box center [855, 333] width 138 height 15
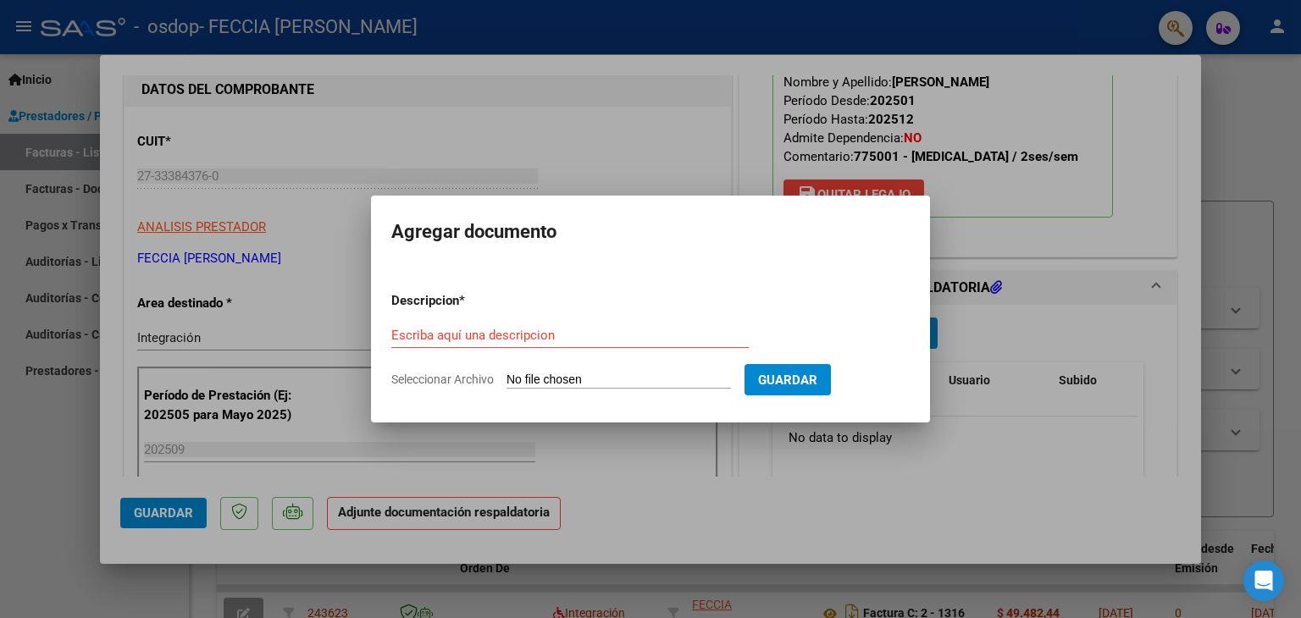
click at [584, 326] on div "Escriba aquí una descripcion" at bounding box center [569, 335] width 357 height 25
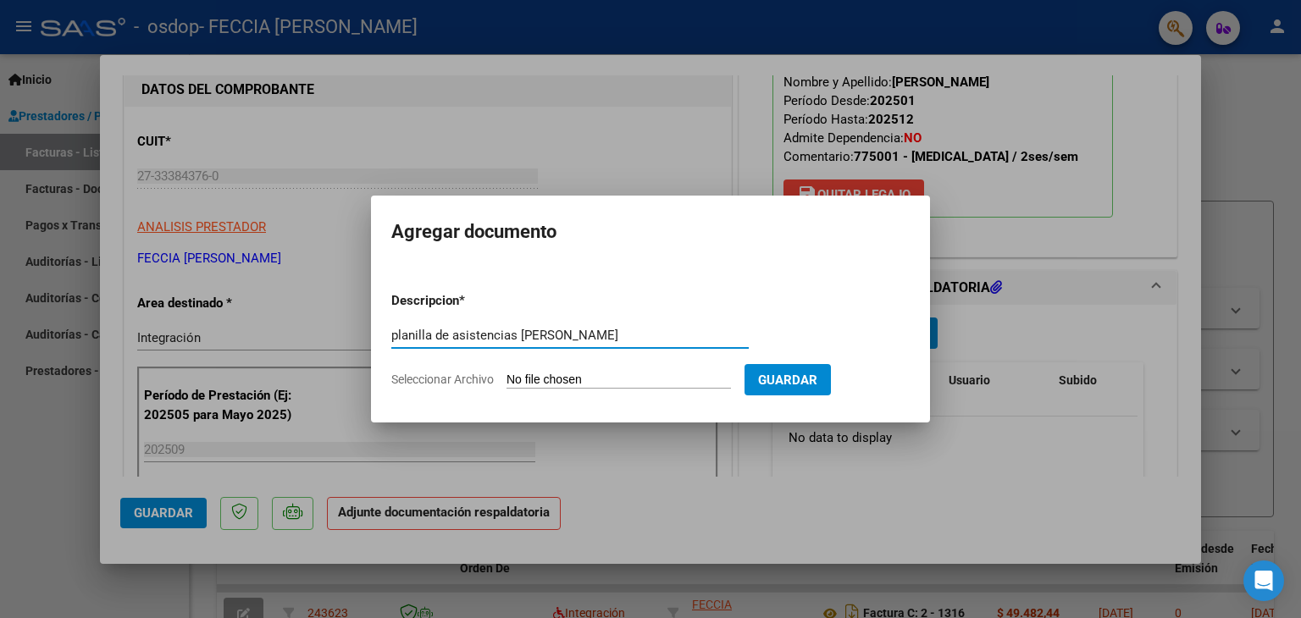
type input "planilla de asistencias [PERSON_NAME]"
click at [615, 379] on input "Seleccionar Archivo" at bounding box center [618, 381] width 224 height 16
type input "C:\fakepath\planilla de asistencias [DATE] [PERSON_NAME] mt.jpeg"
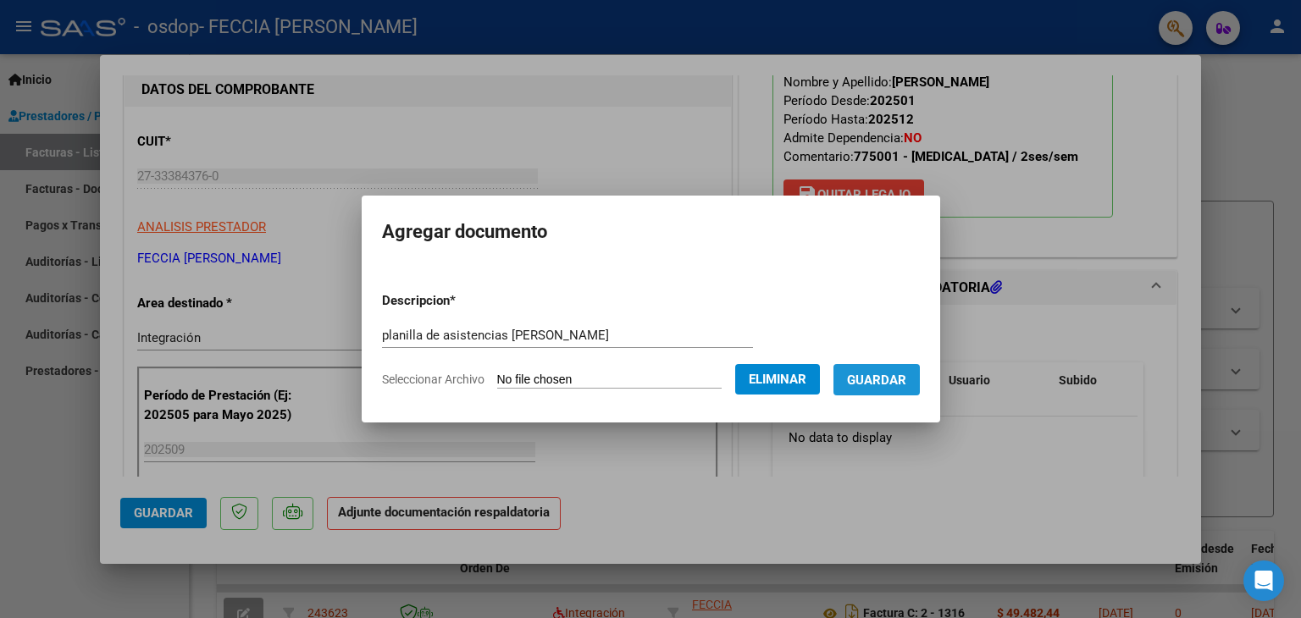
click at [892, 373] on span "Guardar" at bounding box center [876, 380] width 59 height 15
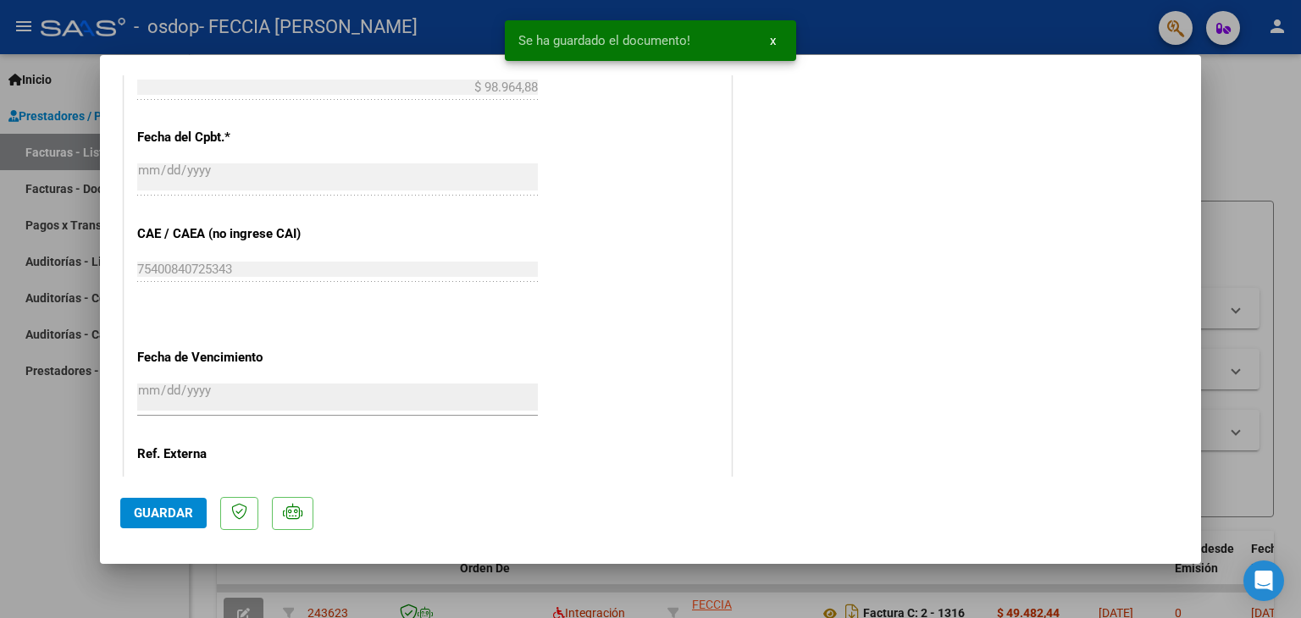
scroll to position [976, 0]
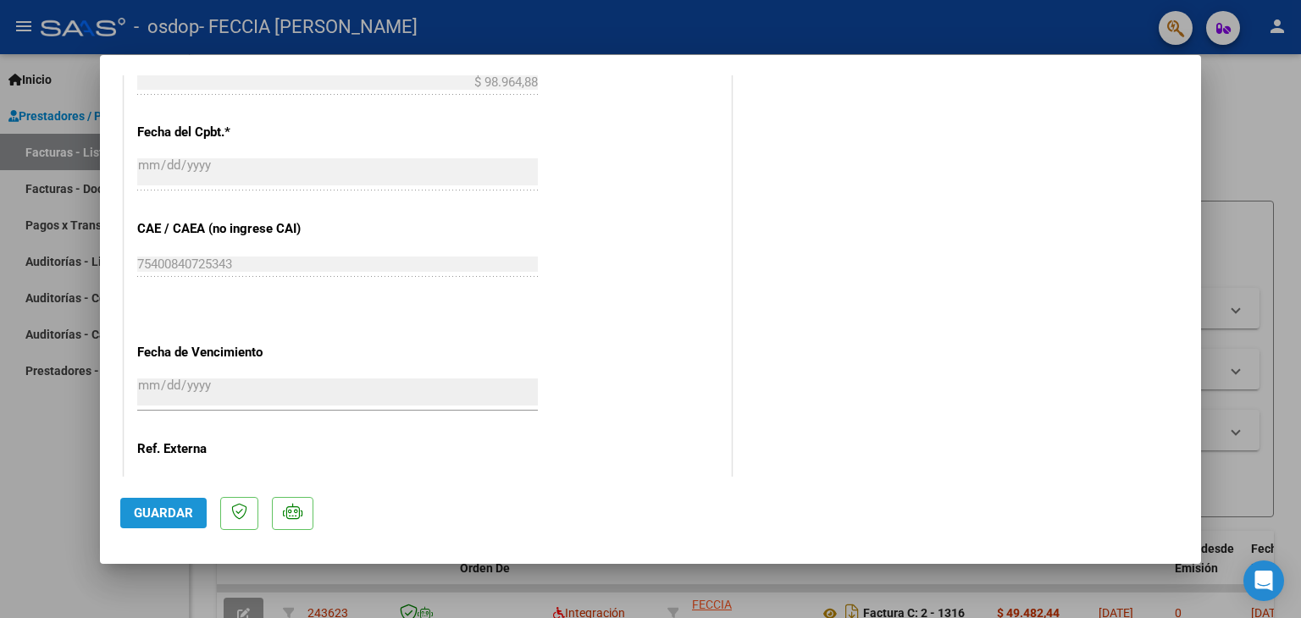
click at [190, 516] on span "Guardar" at bounding box center [163, 513] width 59 height 15
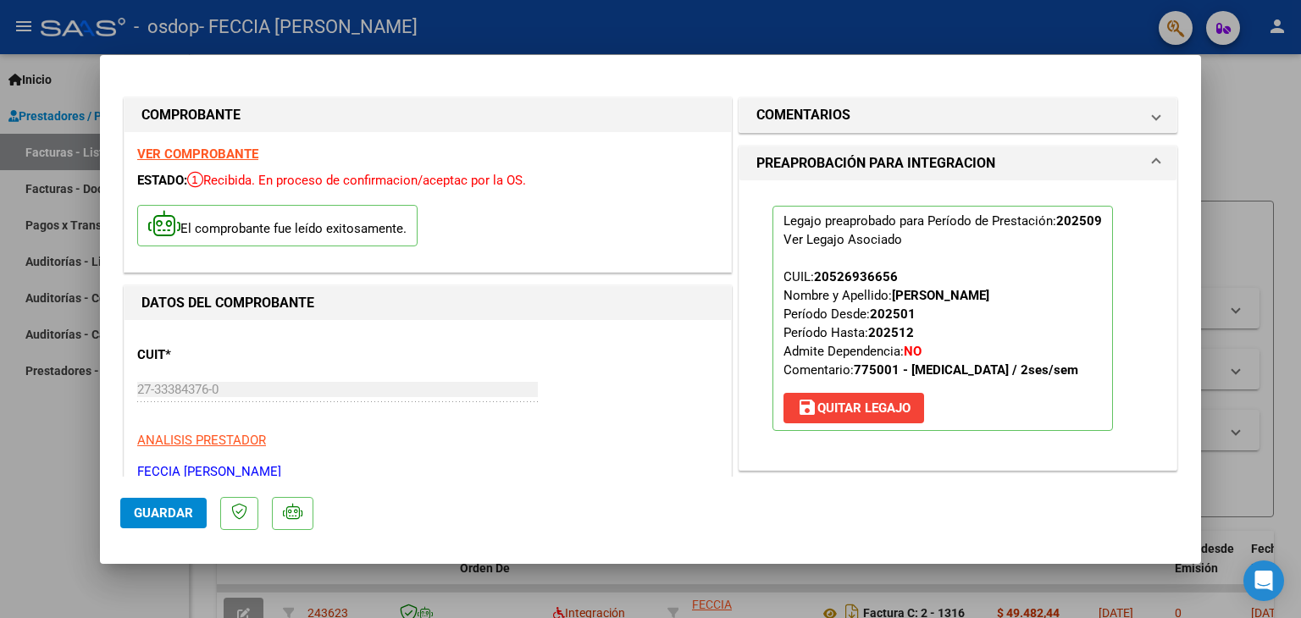
click at [1254, 123] on div at bounding box center [650, 309] width 1301 height 618
type input "$ 0,00"
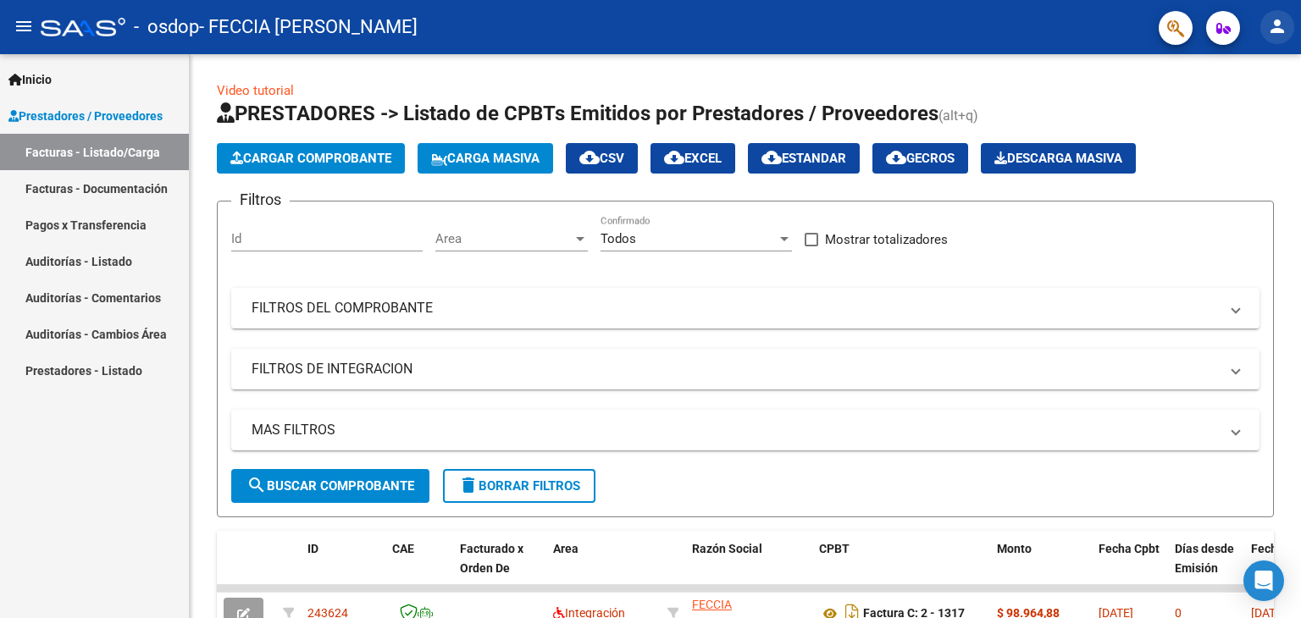
click at [1275, 25] on mat-icon "person" at bounding box center [1277, 26] width 20 height 20
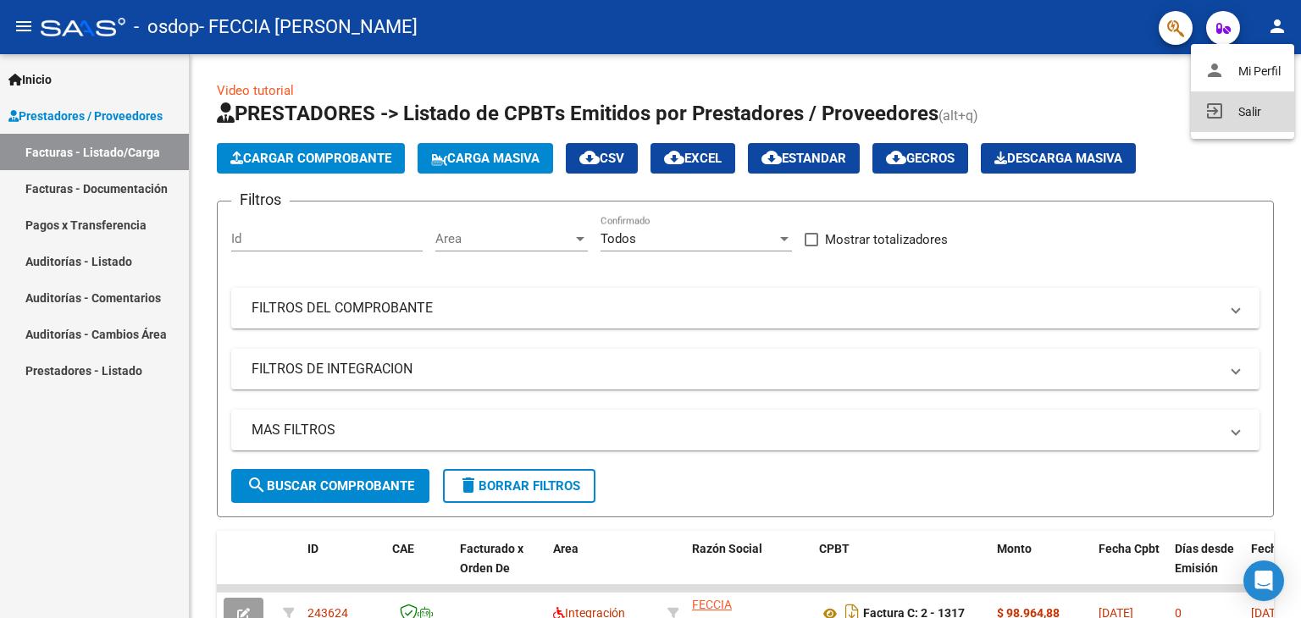
click at [1258, 110] on button "exit_to_app Salir" at bounding box center [1242, 111] width 103 height 41
